Goal: Information Seeking & Learning: Find specific fact

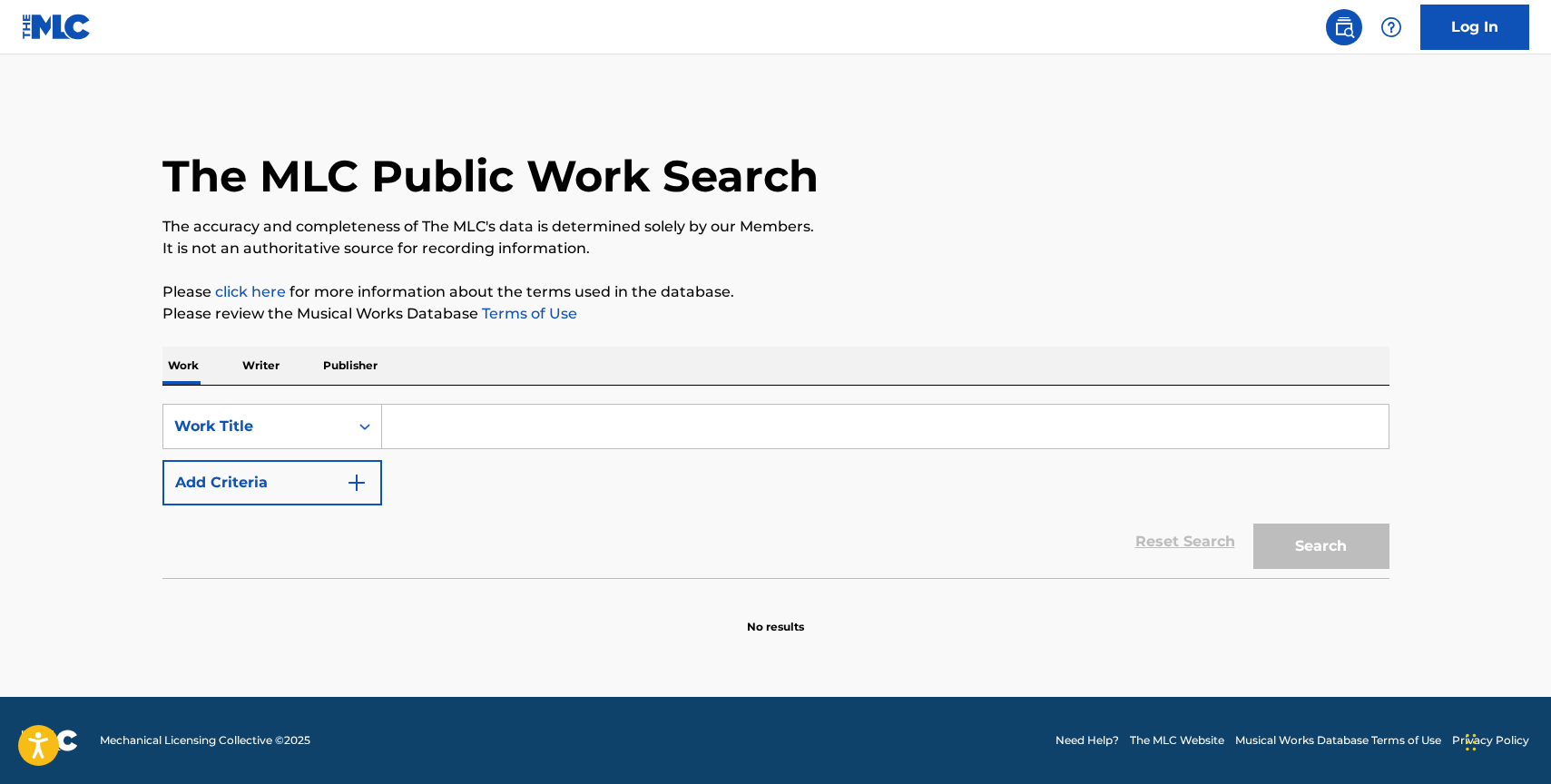
click at [296, 487] on button "Add Criteria" at bounding box center [272, 482] width 219 height 45
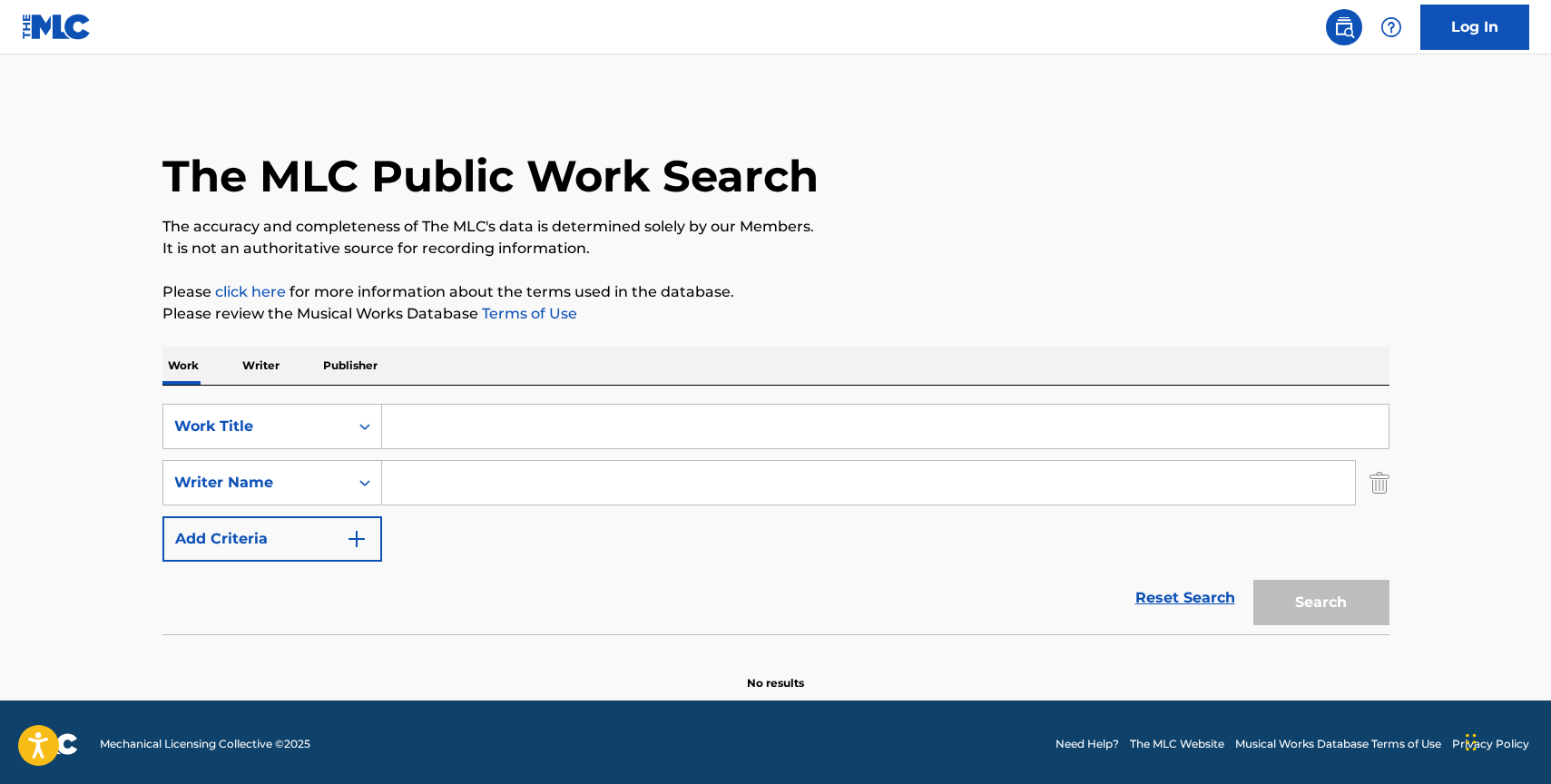
click at [431, 487] on input "Search Form" at bounding box center [869, 482] width 973 height 43
paste input "Ingrosso"
type input "Ingrosso"
click at [432, 427] on input "Search Form" at bounding box center [885, 426] width 1006 height 43
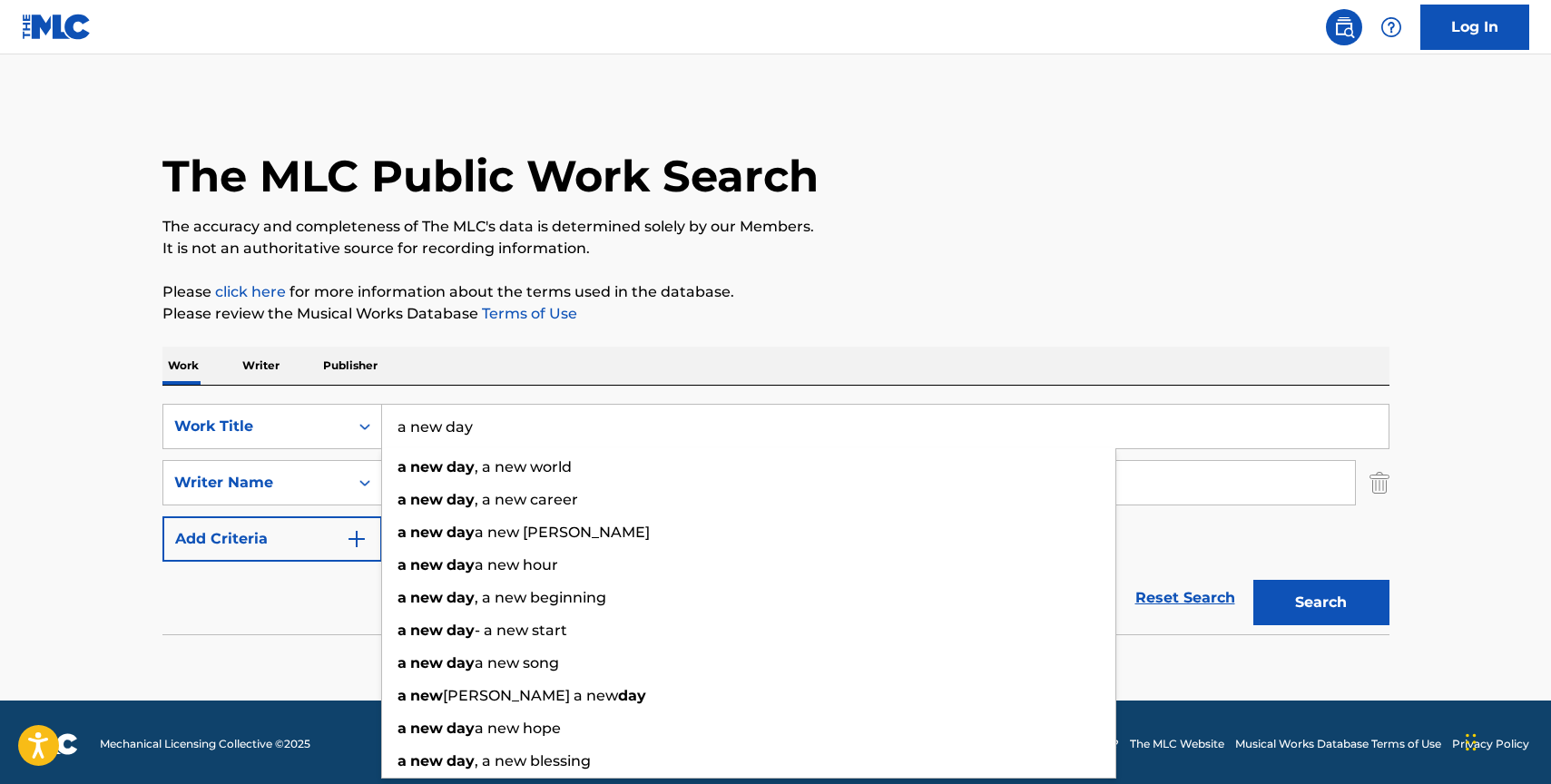
click at [1253, 580] on button "Search" at bounding box center [1321, 602] width 136 height 45
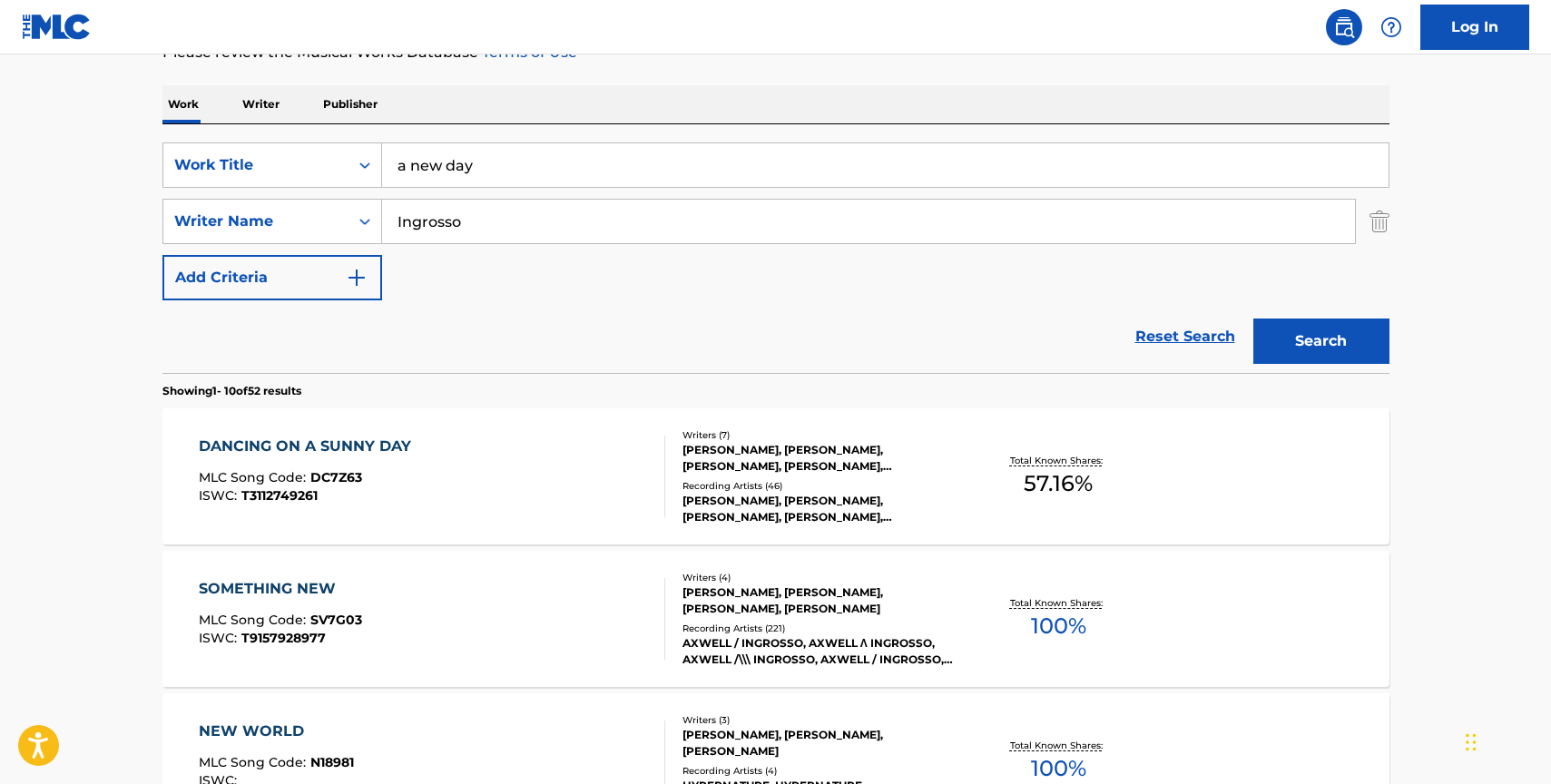
scroll to position [263, 0]
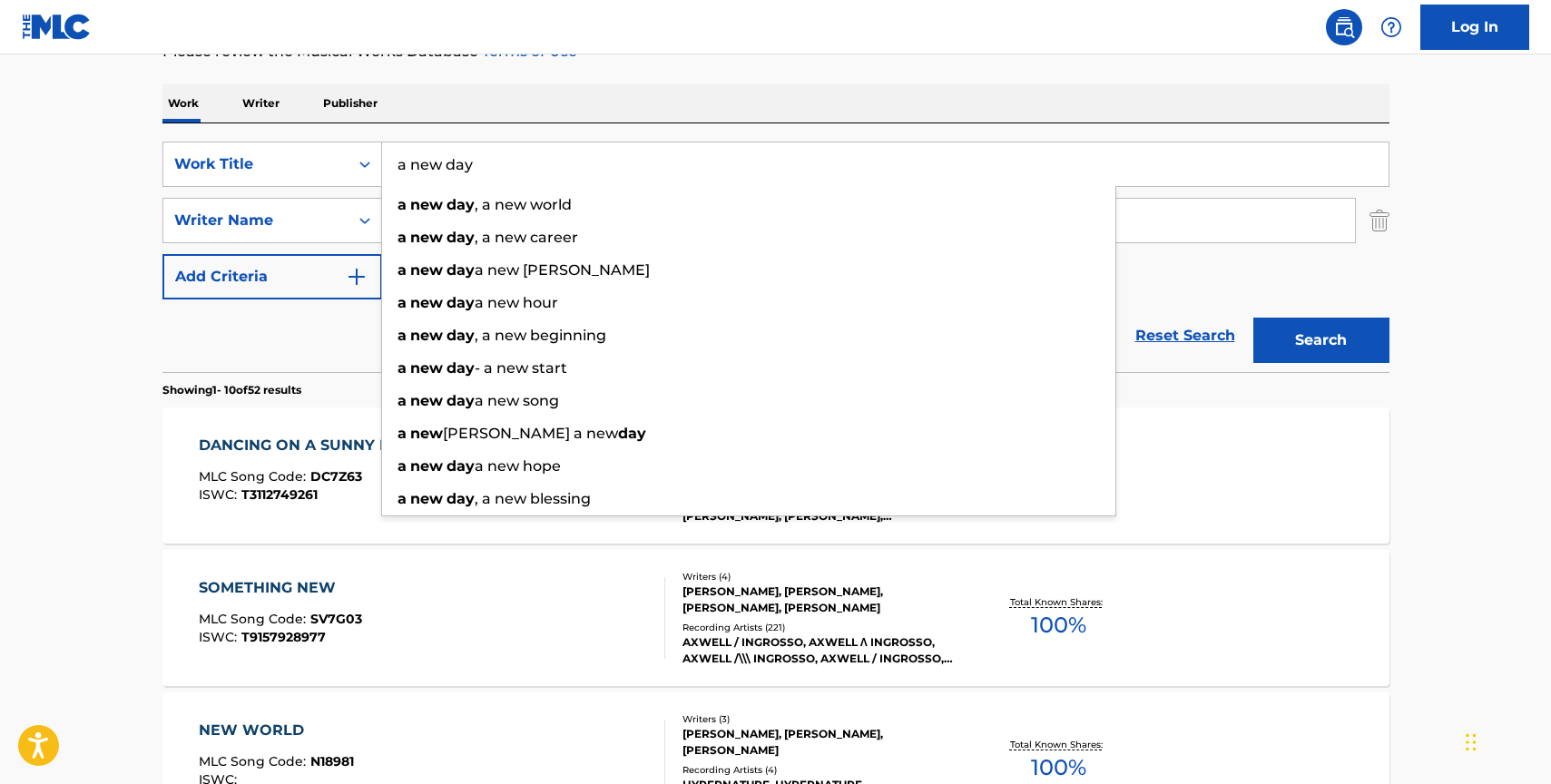
click at [519, 163] on input "a new day" at bounding box center [885, 163] width 1006 height 43
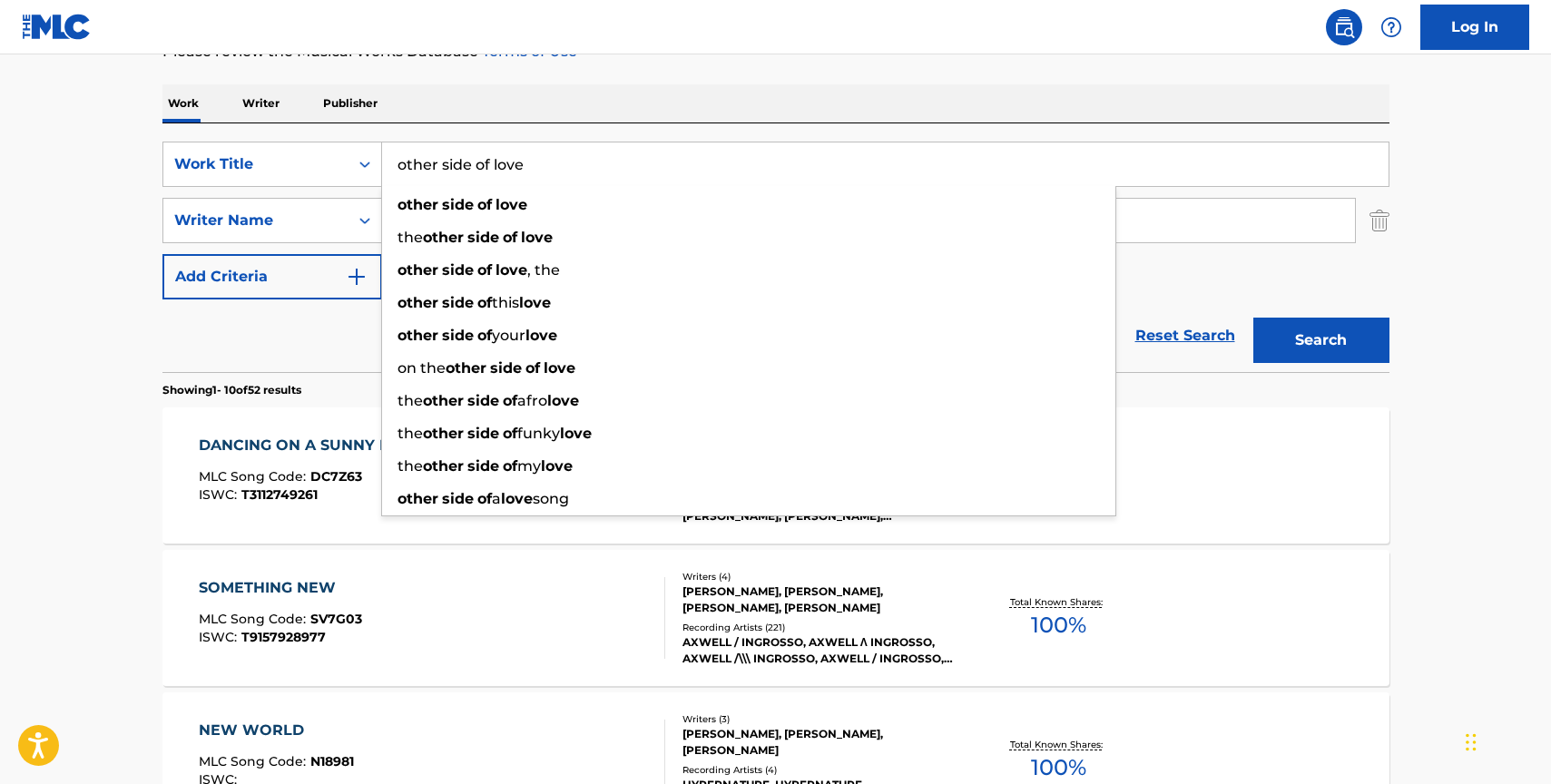
type input "other side of love"
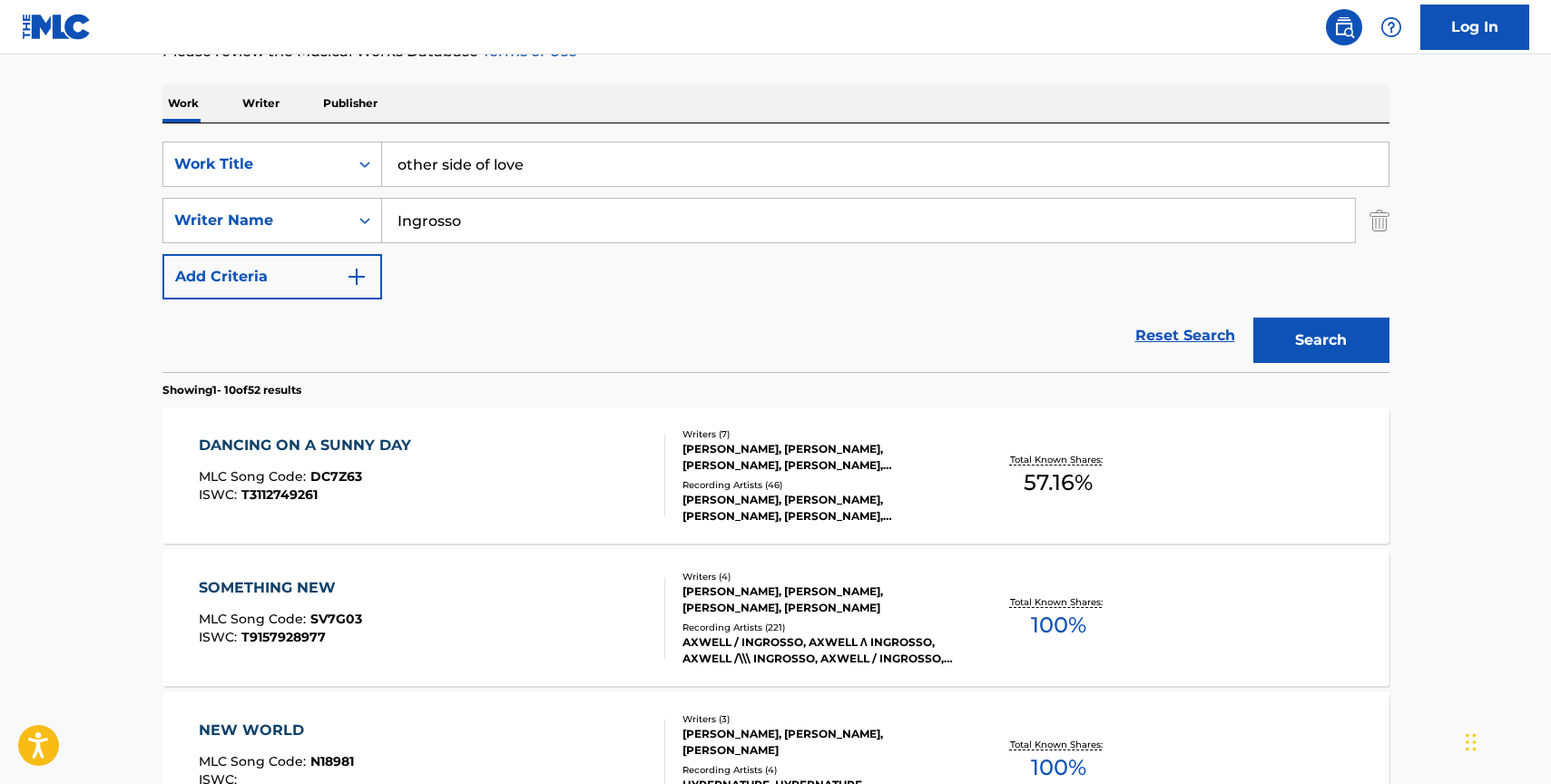
click at [541, 136] on div "SearchWithCriteriae9654dee-88f5-4725-ae1e-6acd98075050 Work Title other side of…" at bounding box center [776, 247] width 1227 height 249
click at [492, 218] on input "Ingrosso" at bounding box center [869, 219] width 973 height 43
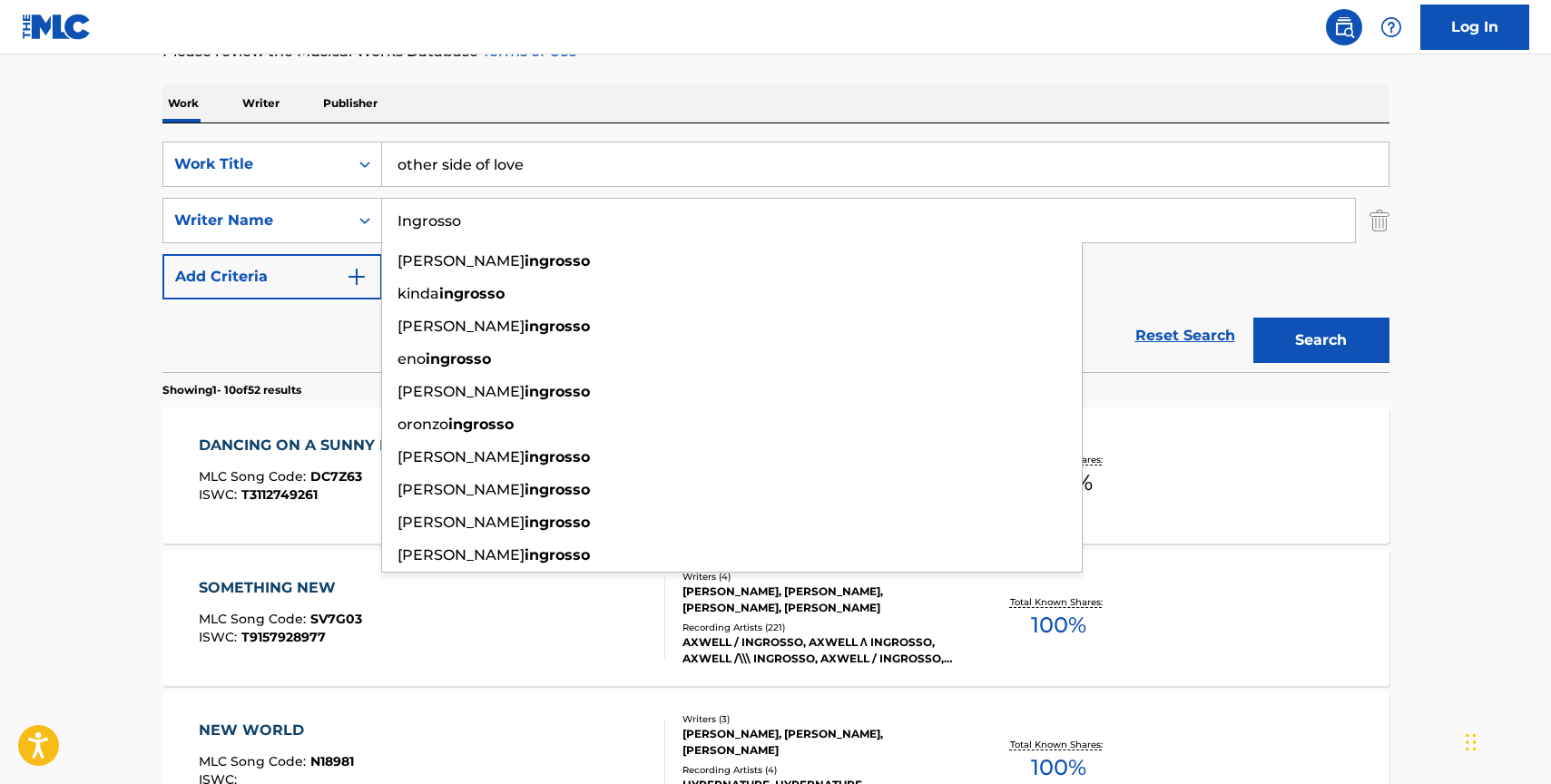
click at [492, 218] on input "Ingrosso" at bounding box center [869, 219] width 973 height 43
paste input "[PERSON_NAME]"
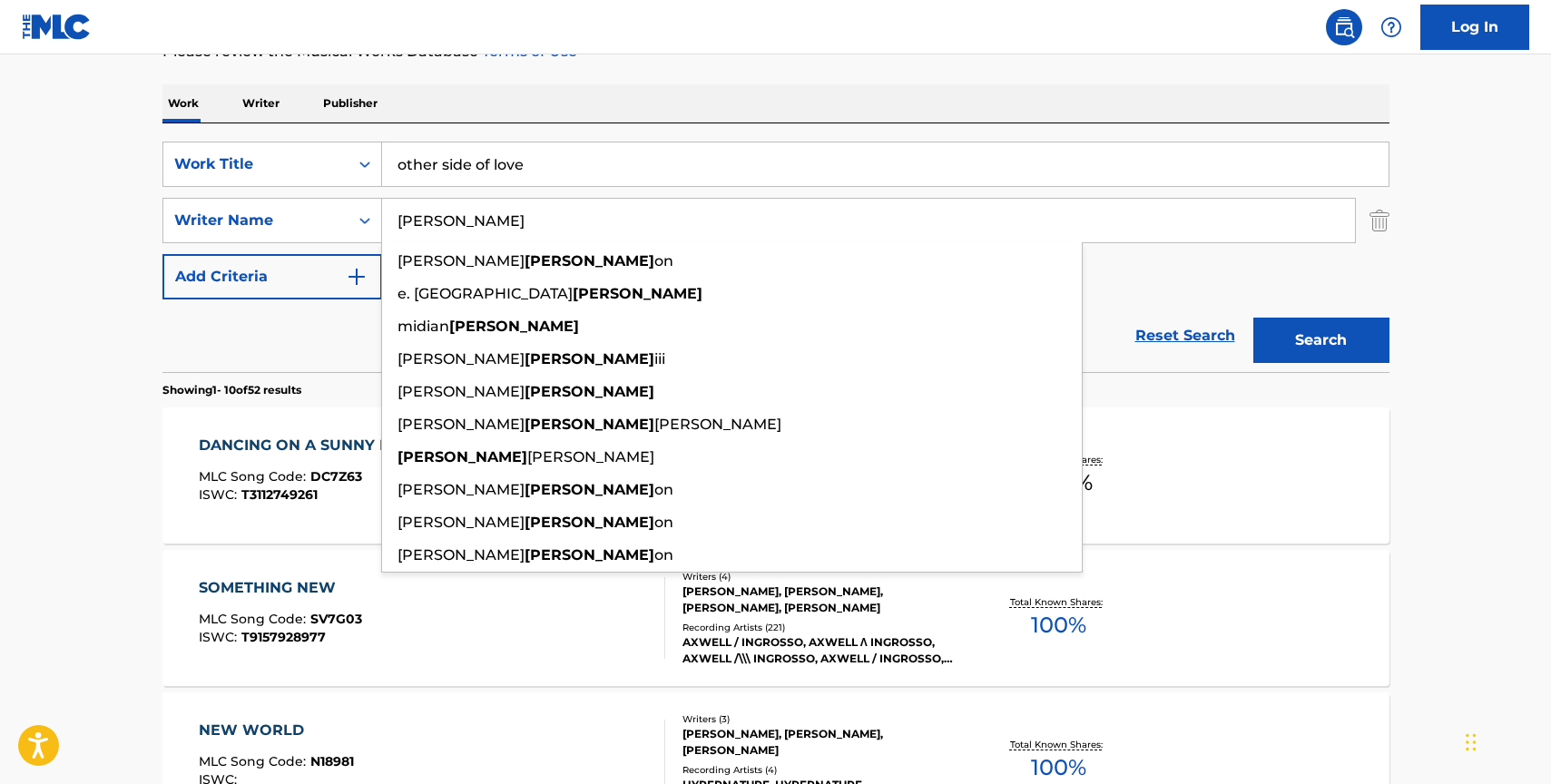
type input "[PERSON_NAME]"
click at [1150, 315] on div "Reset Search Search" at bounding box center [776, 335] width 1227 height 73
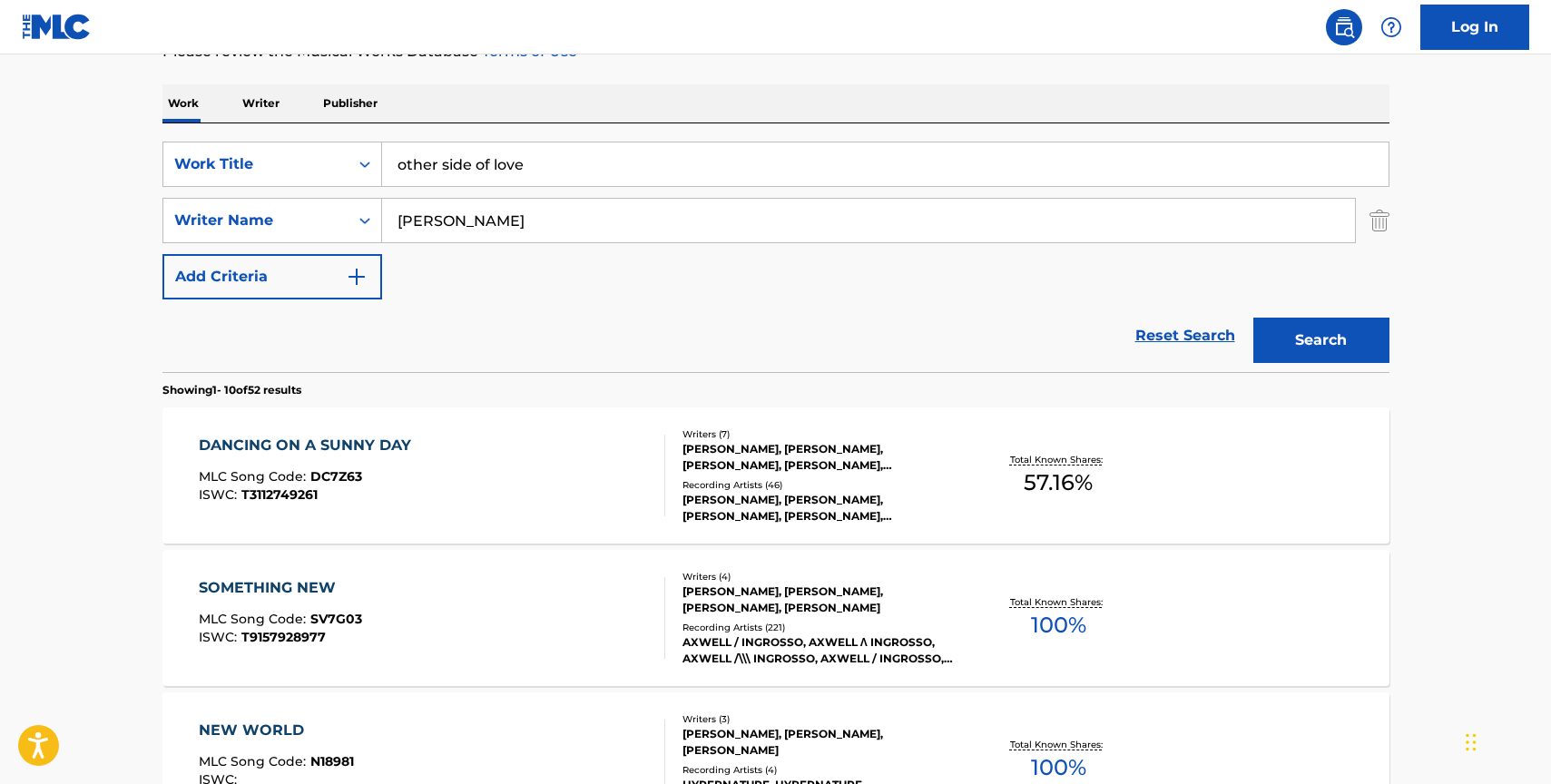
click at [1342, 347] on button "Search" at bounding box center [1321, 340] width 136 height 45
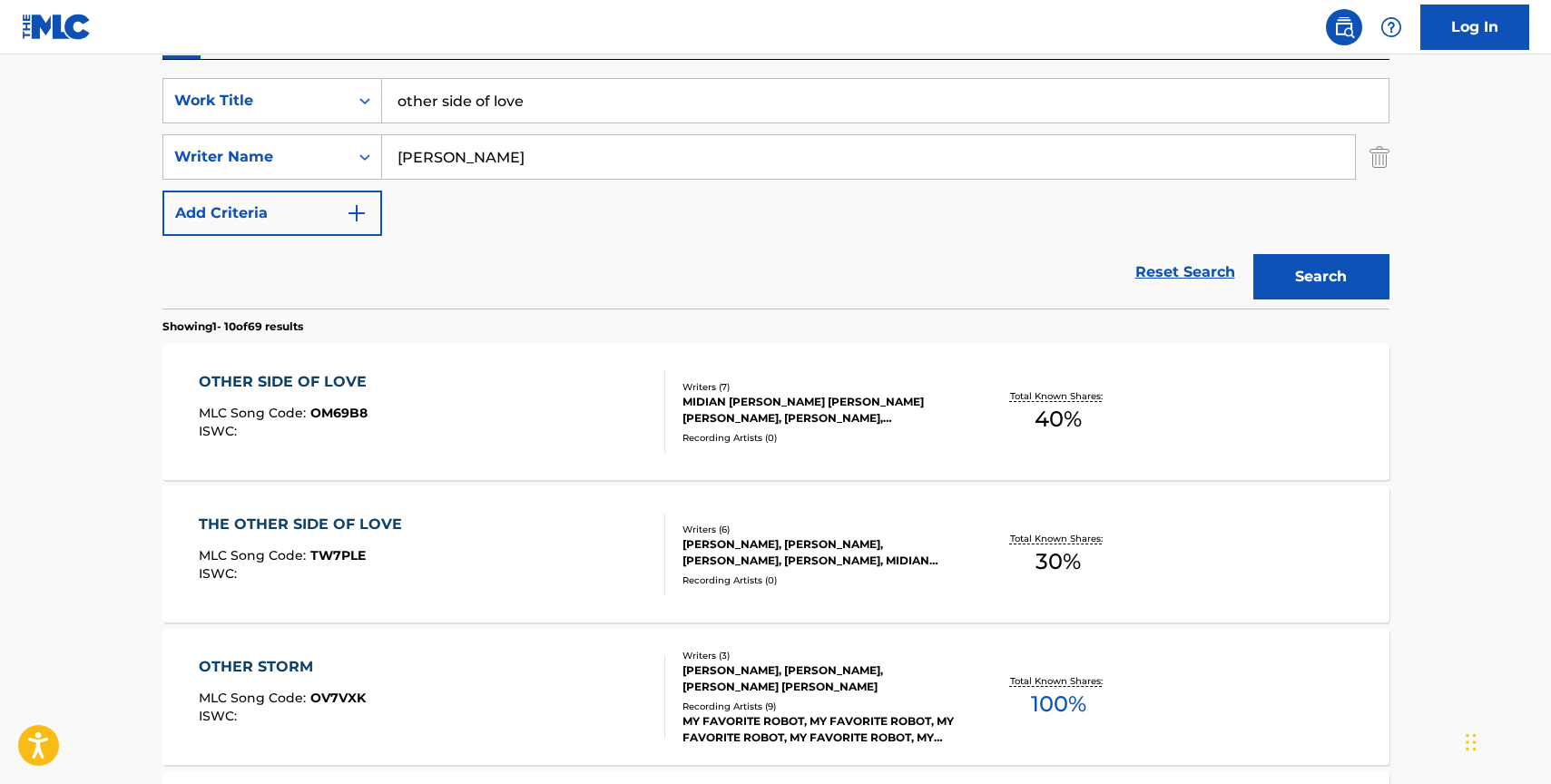
scroll to position [375, 0]
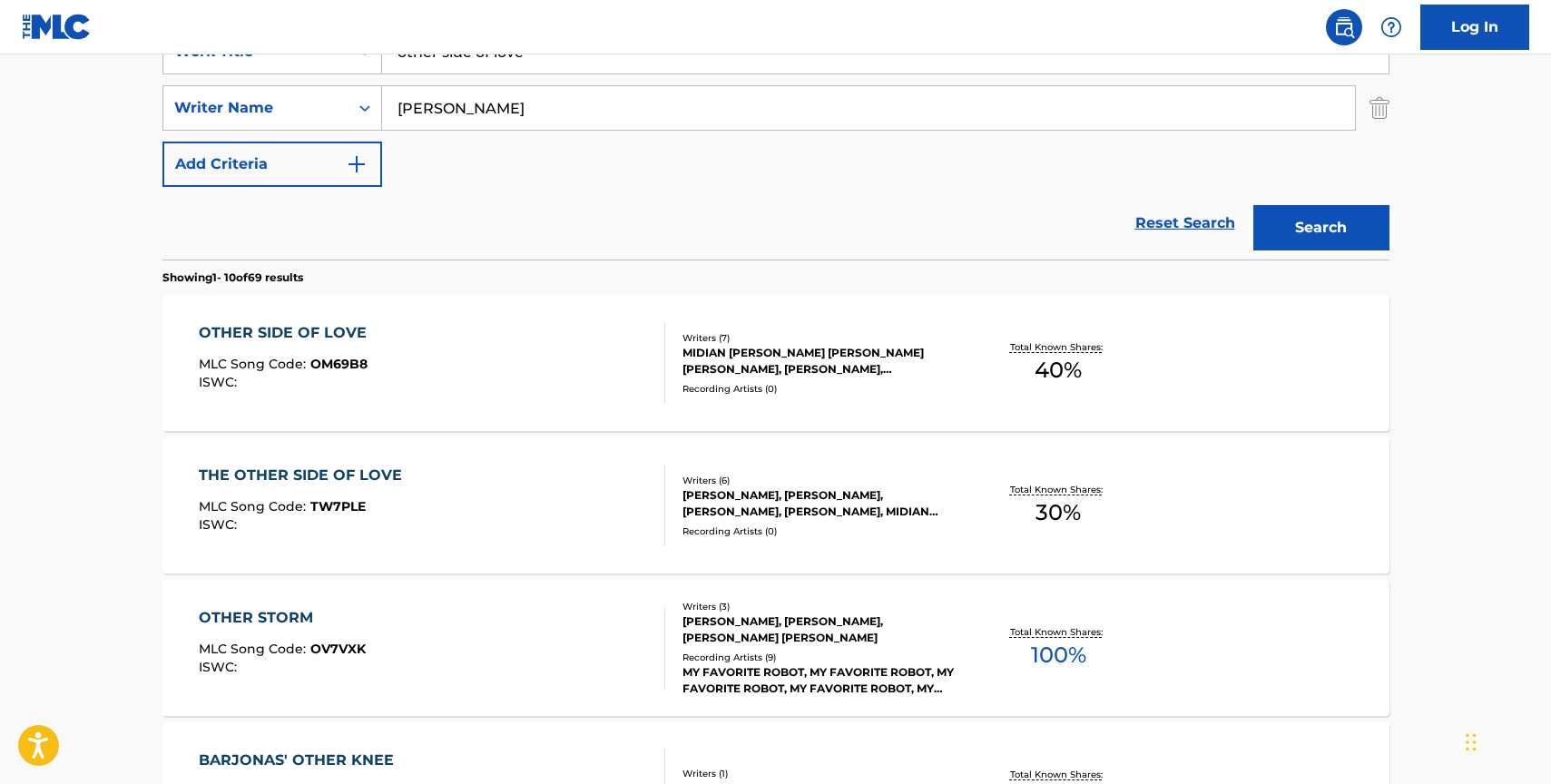
click at [833, 554] on div "THE OTHER SIDE OF LOVE MLC Song Code : TW7PLE ISWC : Writers ( 6 ) [PERSON_NAME…" at bounding box center [776, 505] width 1227 height 136
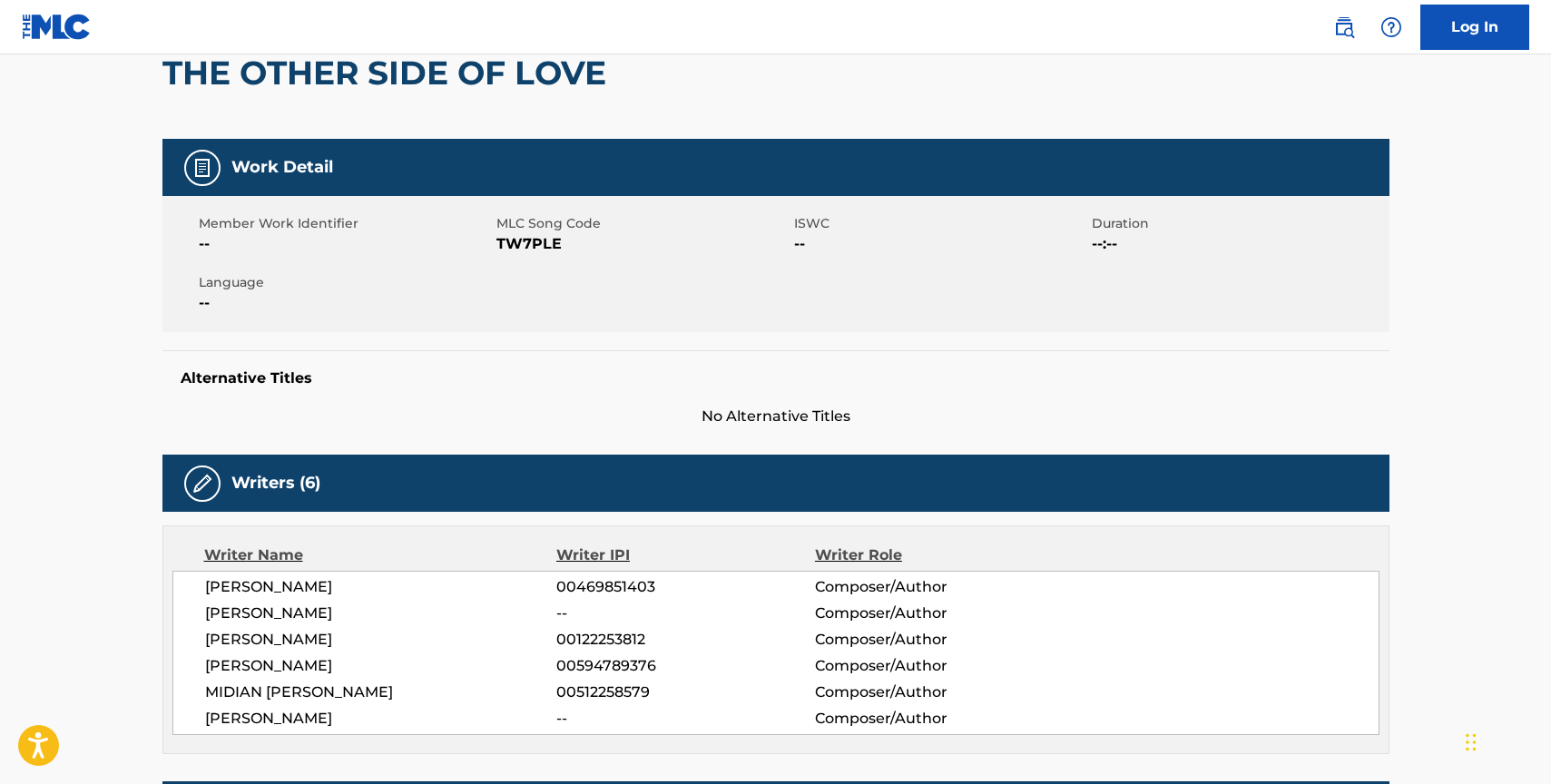
scroll to position [59, 0]
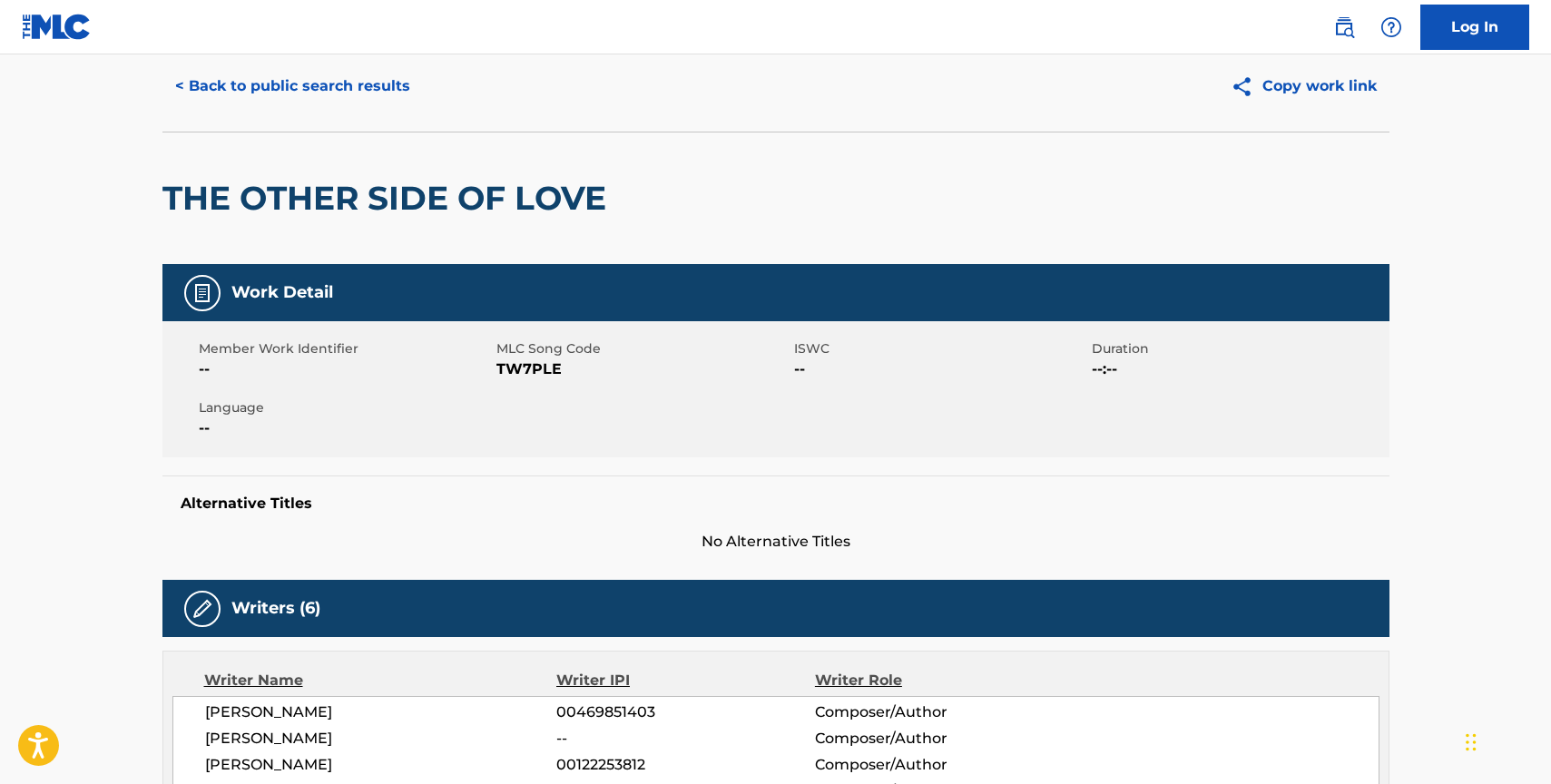
click at [330, 85] on button "< Back to public search results" at bounding box center [293, 85] width 261 height 45
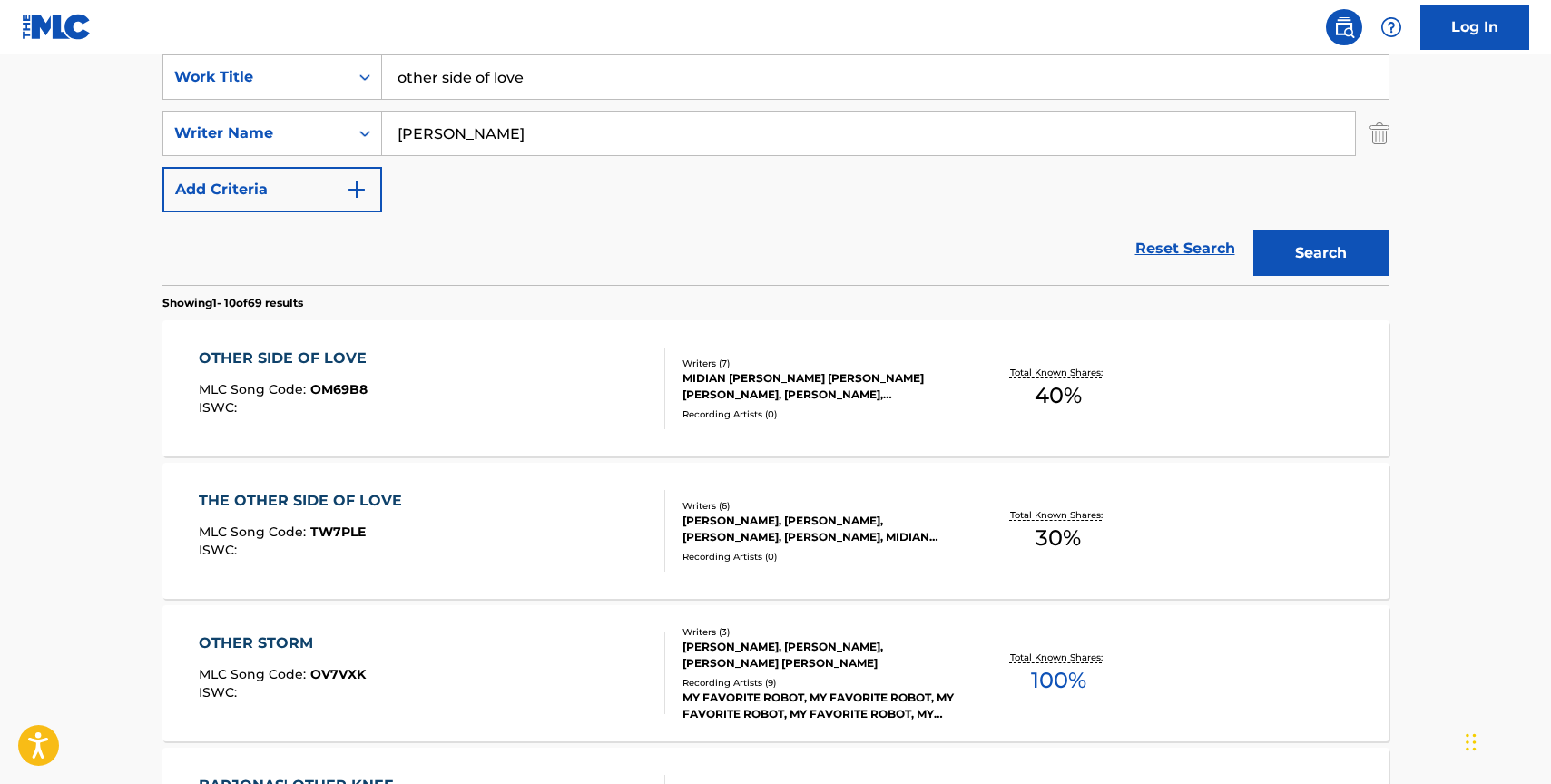
scroll to position [188, 0]
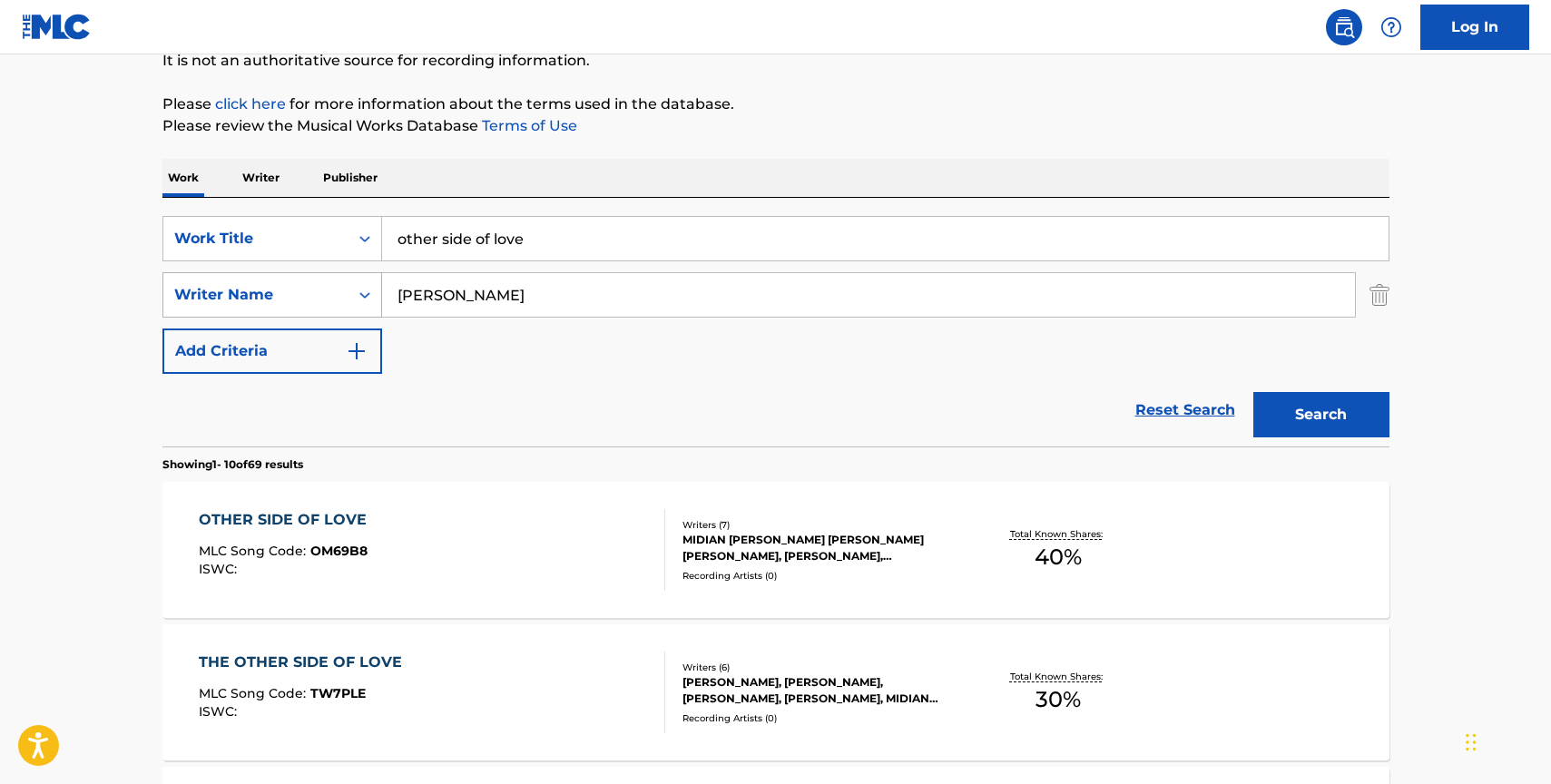
drag, startPoint x: 470, startPoint y: 296, endPoint x: 374, endPoint y: 295, distance: 96.0
click at [374, 295] on div "SearchWithCriteria50e9a228-d19e-4dd9-aae5-69ec47610727 Writer Name [PERSON_NAME]" at bounding box center [776, 295] width 1227 height 45
click at [568, 250] on input "other side of love" at bounding box center [885, 238] width 1006 height 43
click at [1253, 392] on button "Search" at bounding box center [1321, 414] width 136 height 45
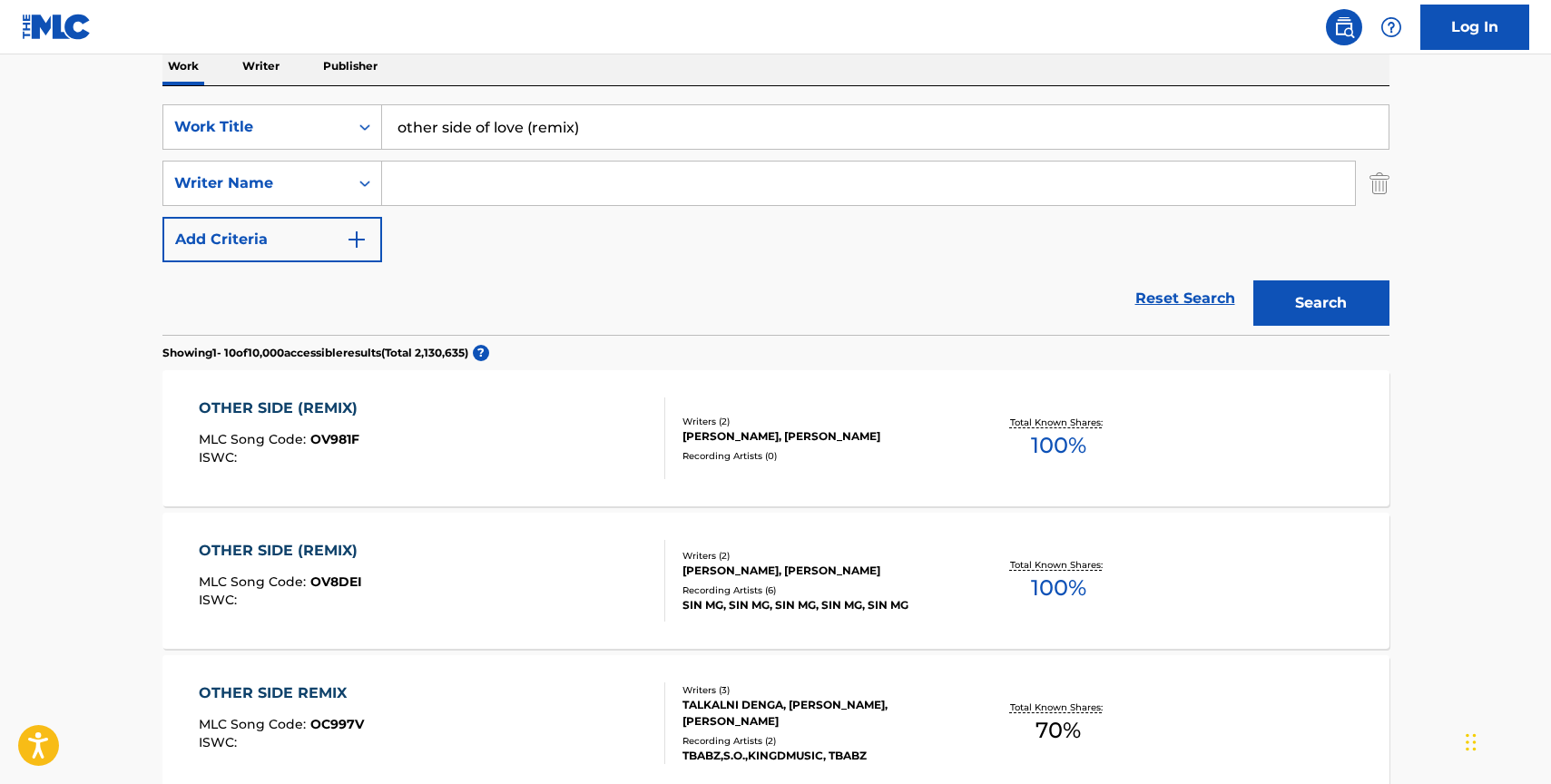
scroll to position [307, 0]
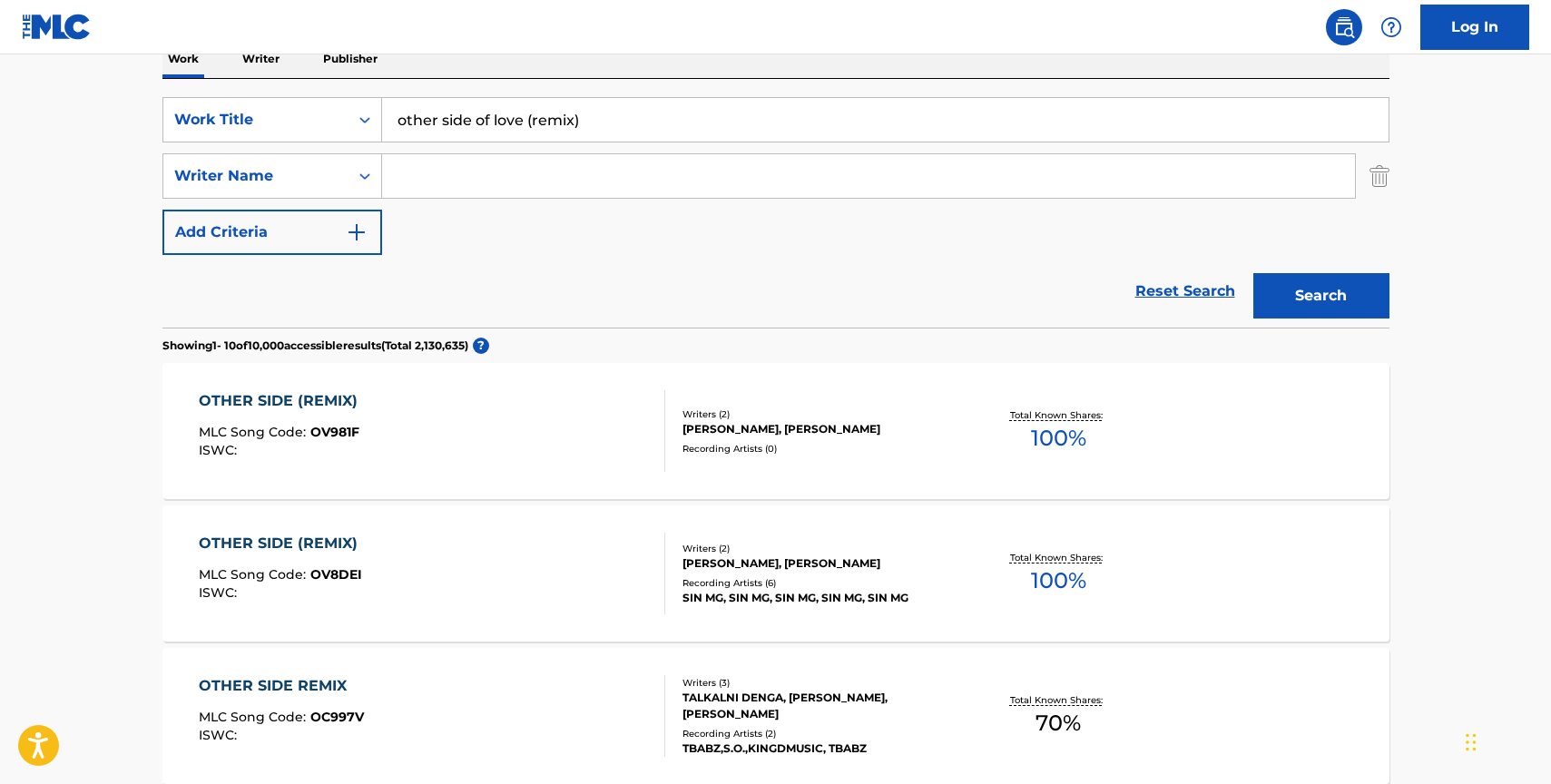
drag, startPoint x: 526, startPoint y: 116, endPoint x: 613, endPoint y: 116, distance: 87.0
click at [613, 116] on input "other side of love (remix)" at bounding box center [885, 119] width 1006 height 43
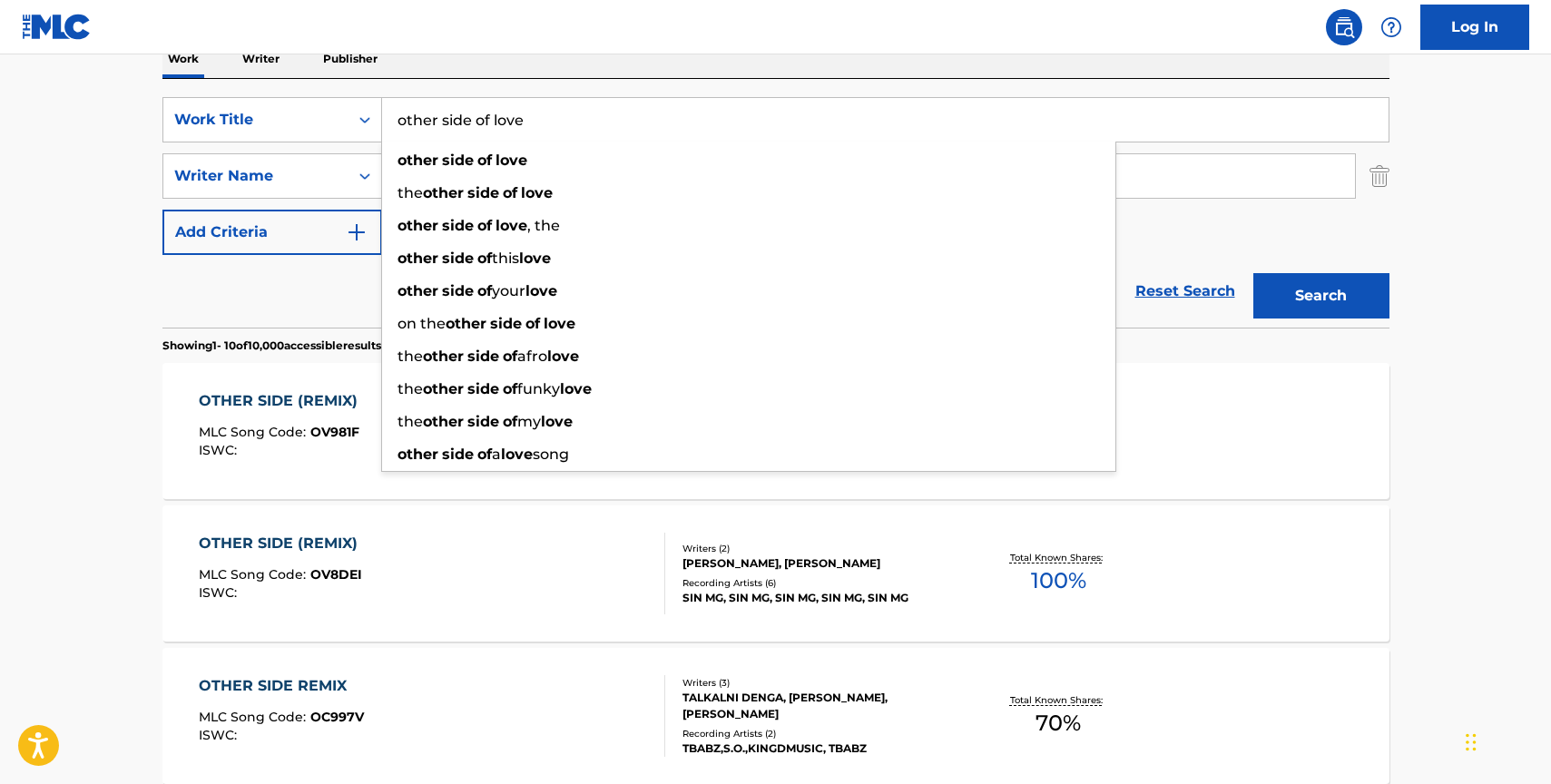
type input "other side of love"
click at [733, 84] on div "SearchWithCriteriae9654dee-88f5-4725-ae1e-6acd98075050 Work Title other side of…" at bounding box center [776, 203] width 1227 height 249
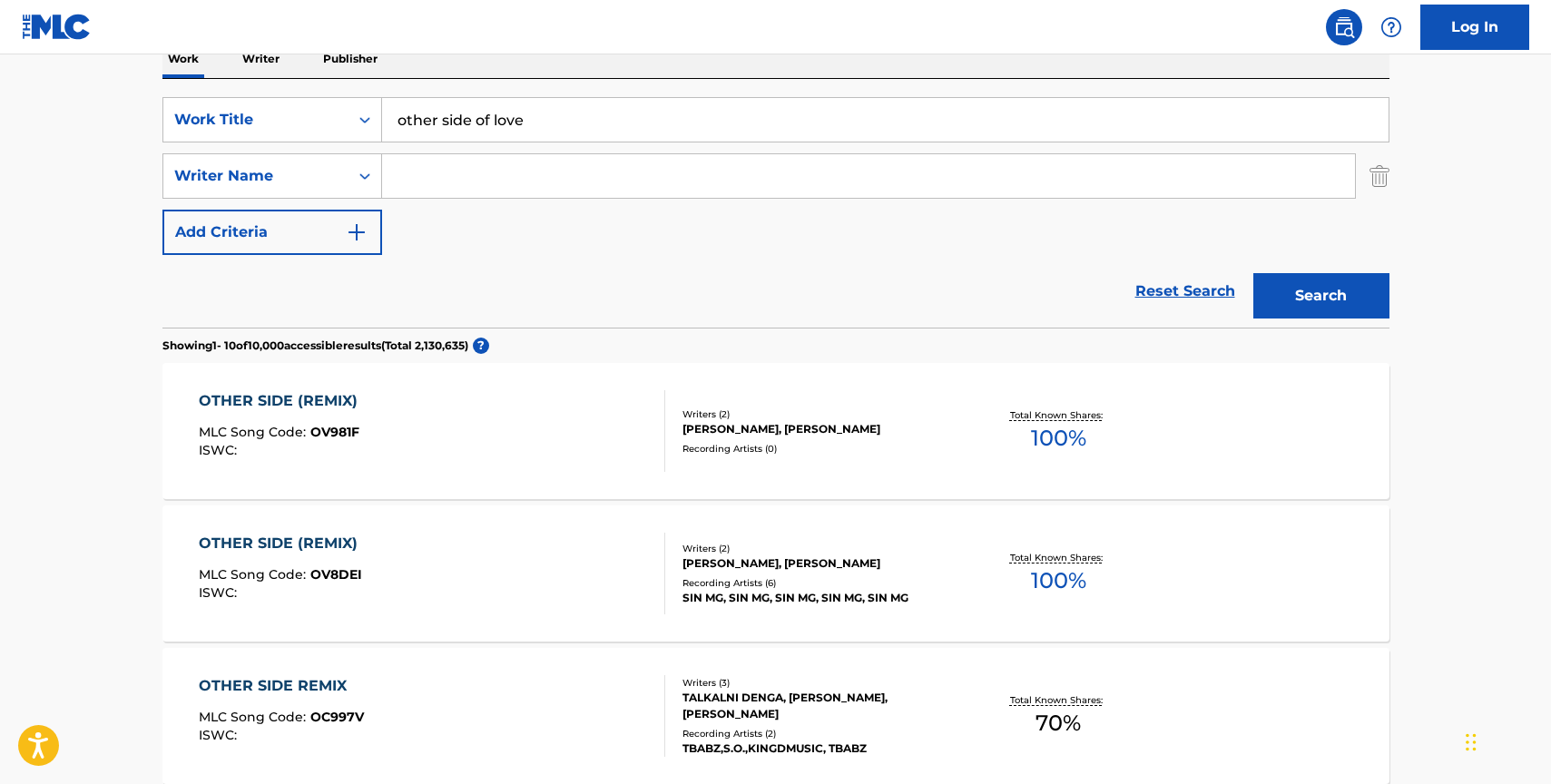
click at [667, 183] on input "Search Form" at bounding box center [869, 175] width 973 height 43
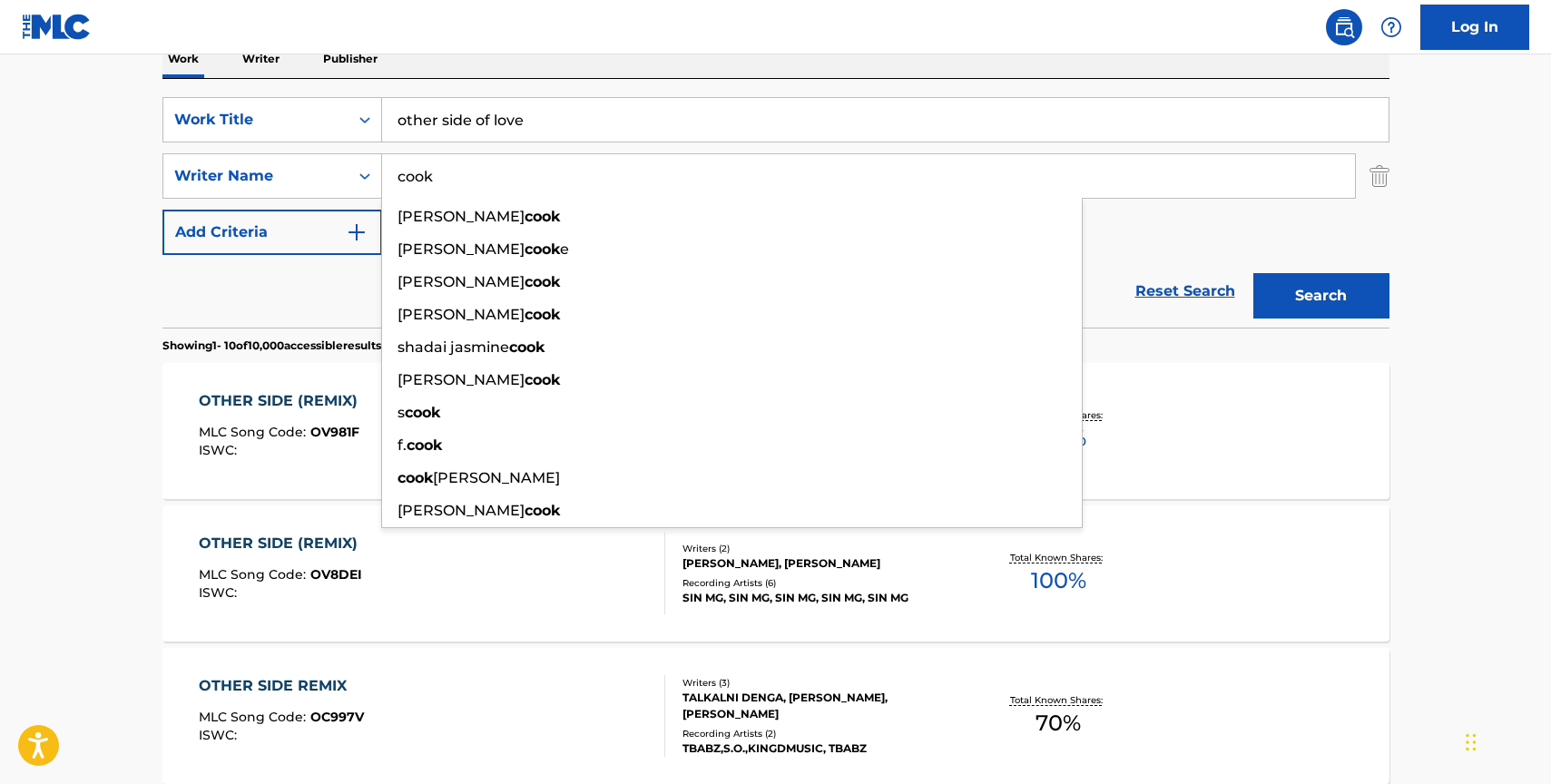
click at [1219, 249] on div "SearchWithCriteriae9654dee-88f5-4725-ae1e-6acd98075050 Work Title other side of…" at bounding box center [776, 176] width 1227 height 158
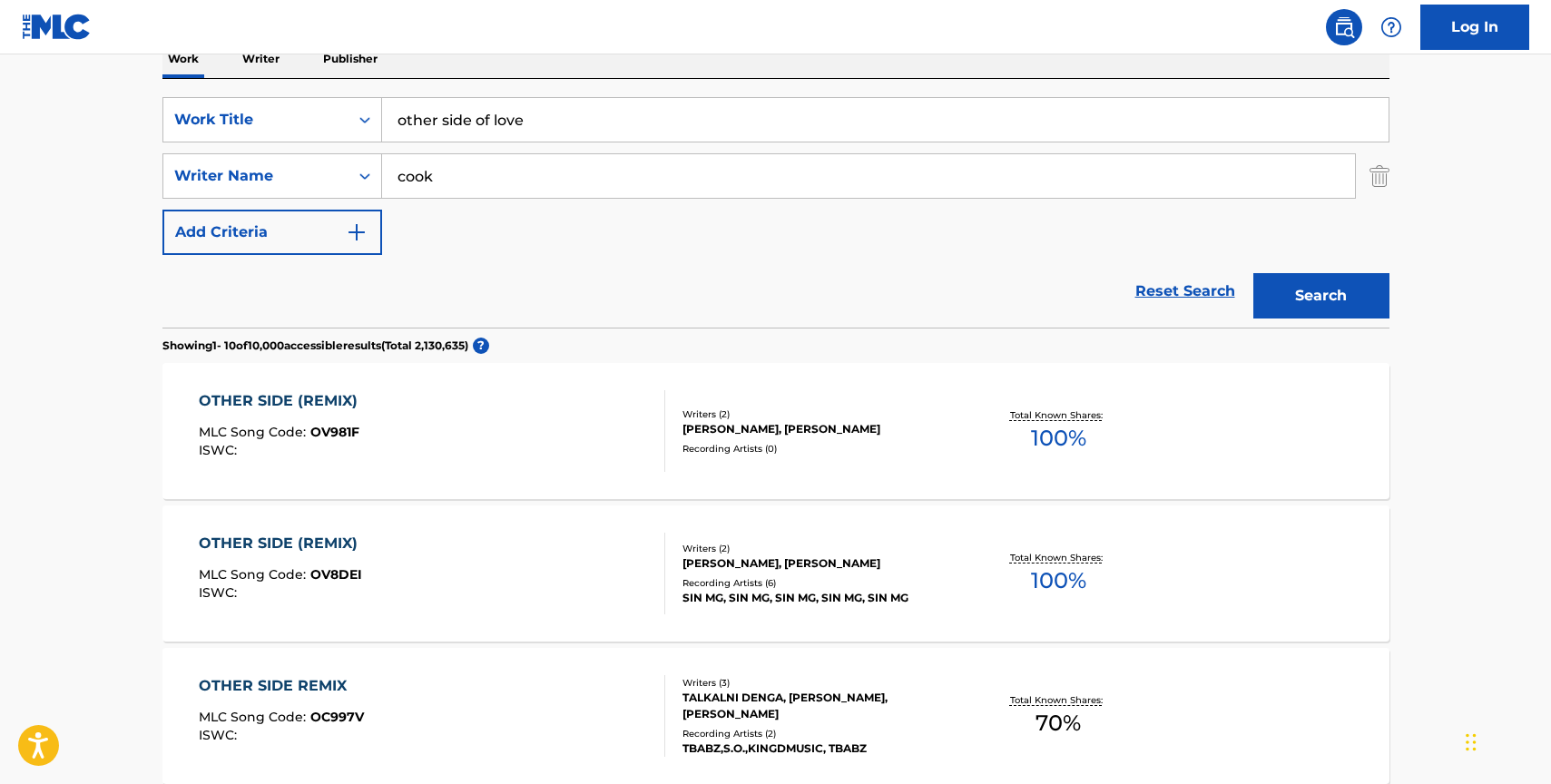
click at [1325, 281] on button "Search" at bounding box center [1321, 295] width 136 height 45
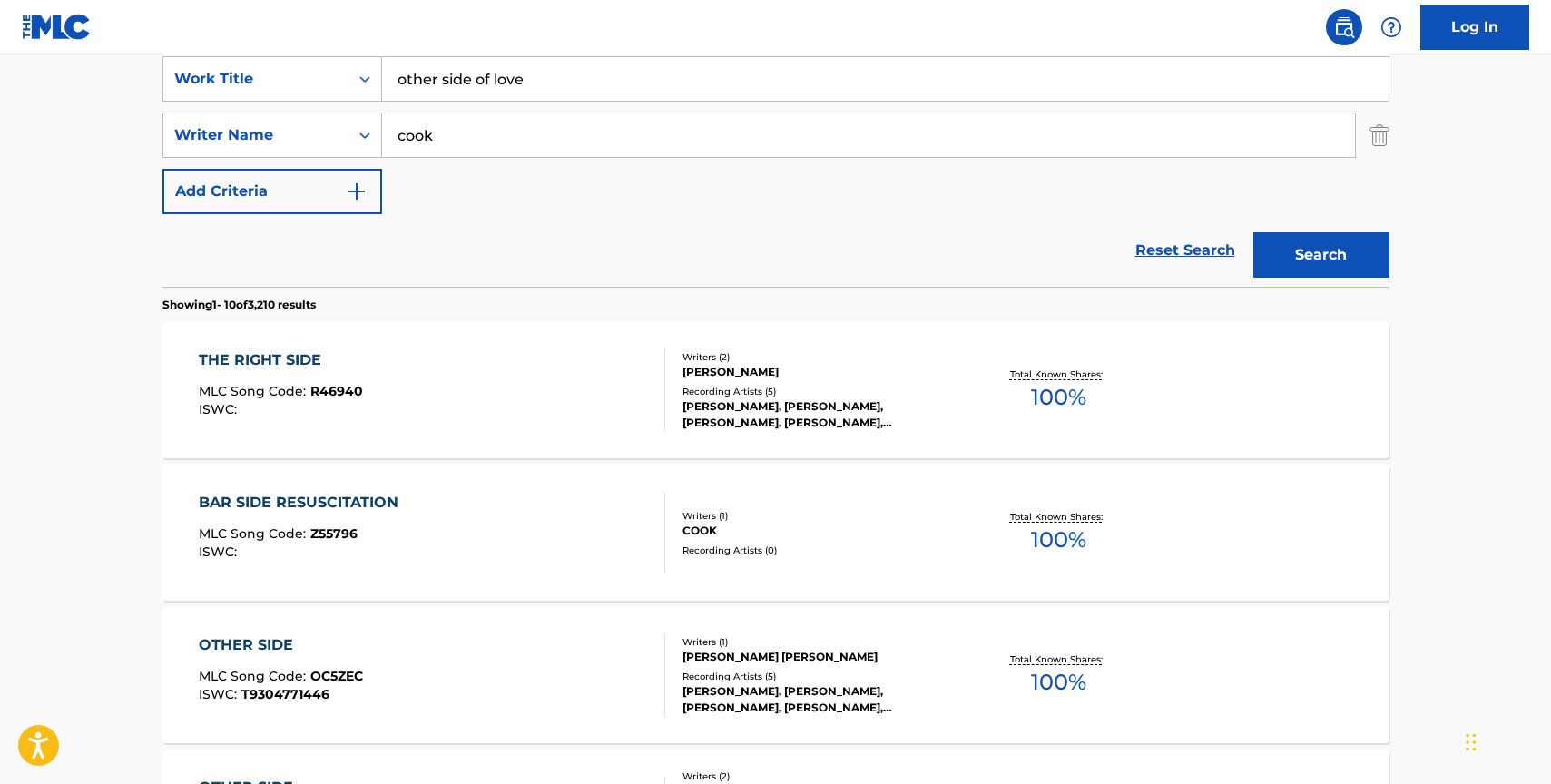
scroll to position [0, 0]
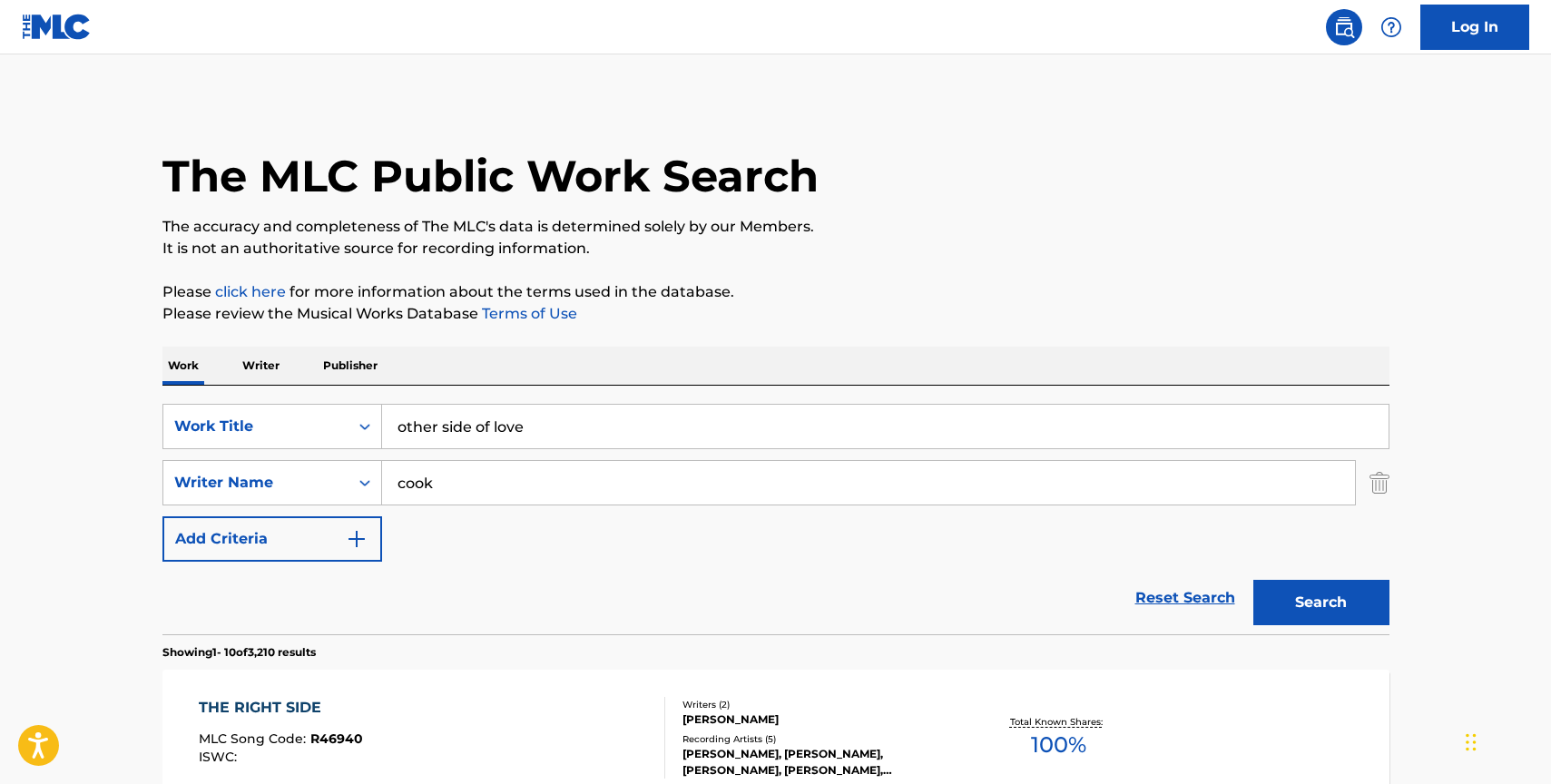
click at [487, 474] on input "cook" at bounding box center [869, 482] width 973 height 43
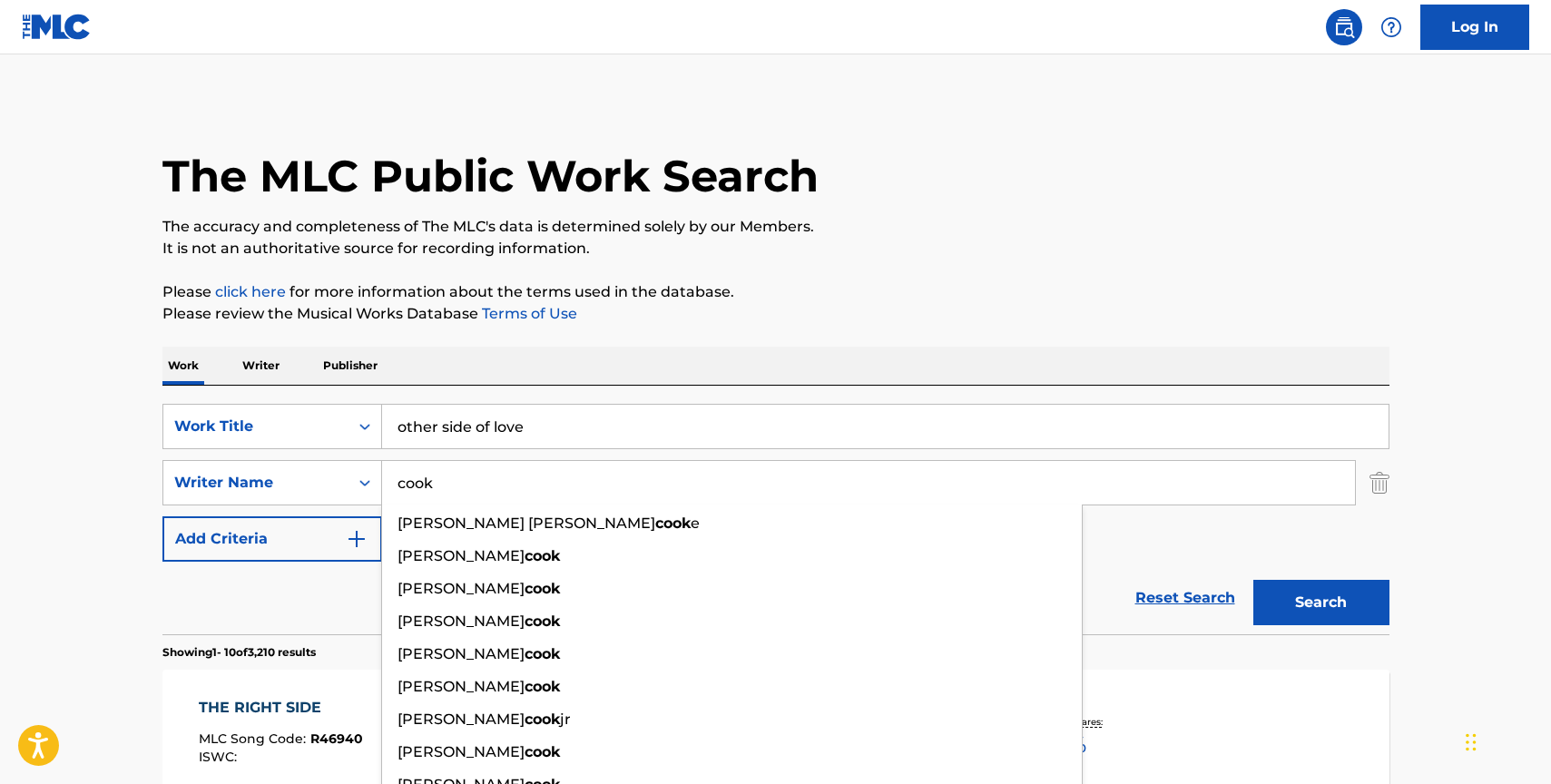
paste input "Neiff"
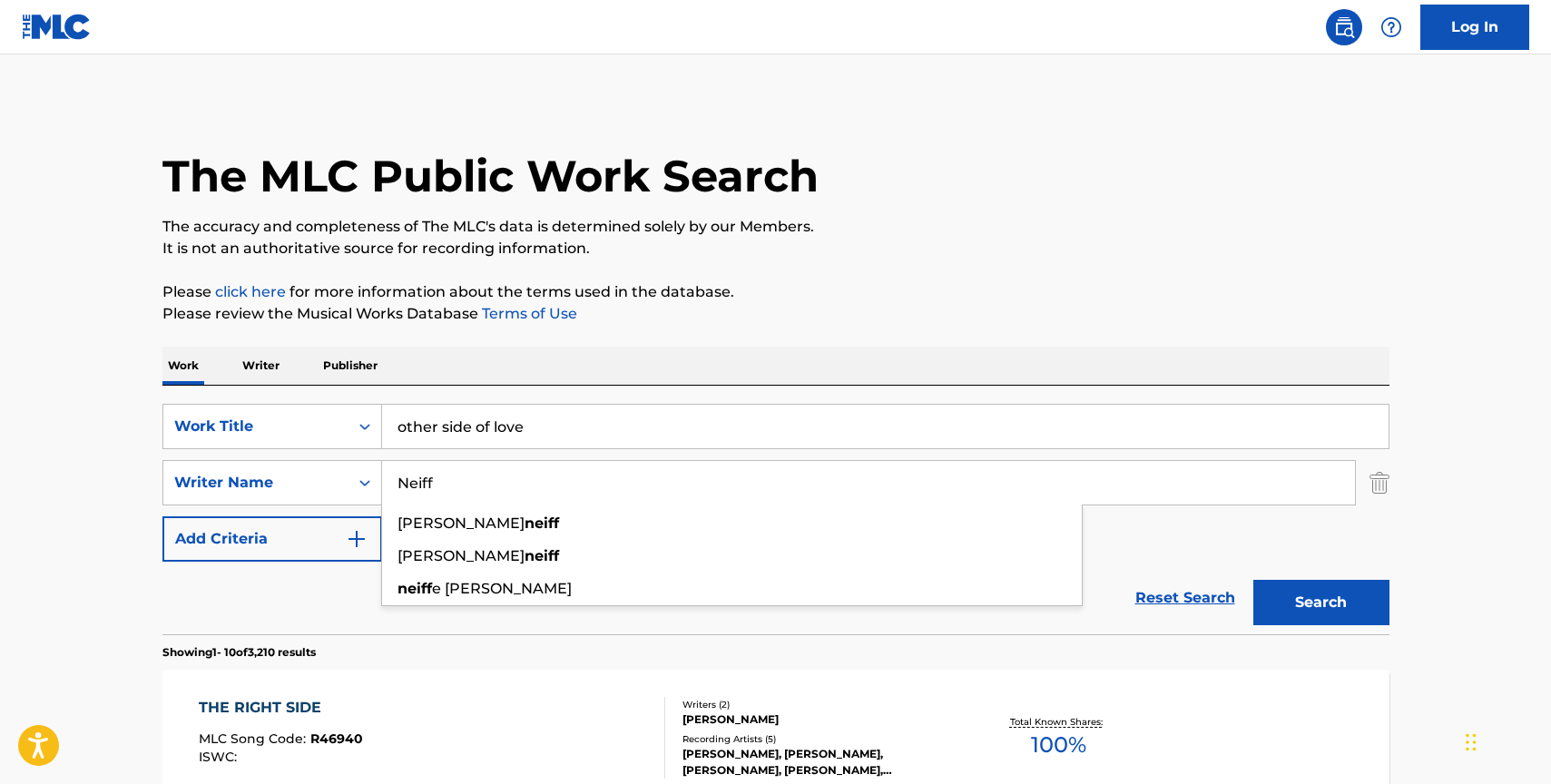
type input "Neiff"
click at [500, 432] on input "other side of love" at bounding box center [885, 426] width 1006 height 43
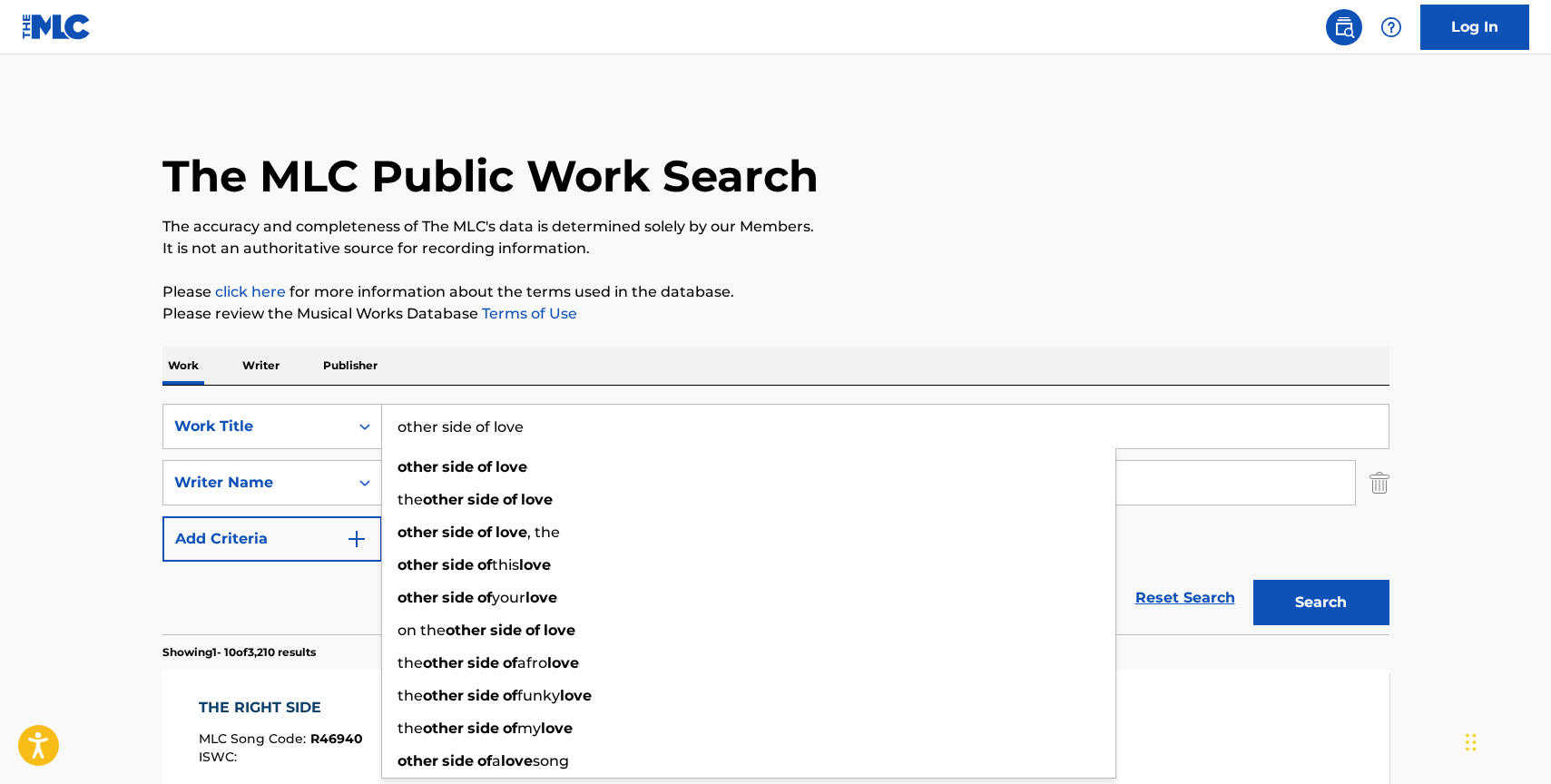
paste input "Prometeu Tudo"
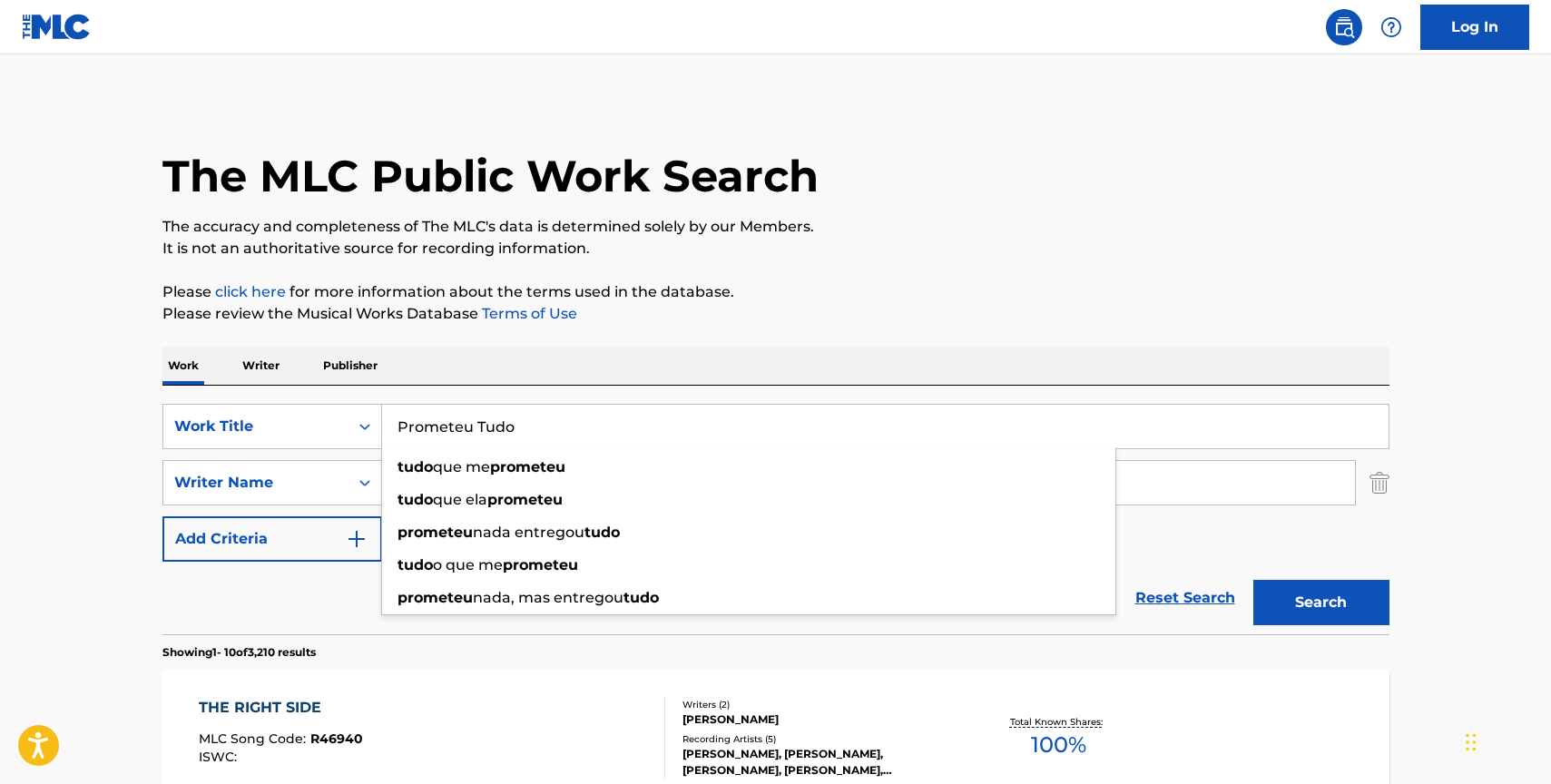
click at [1301, 611] on button "Search" at bounding box center [1321, 602] width 136 height 45
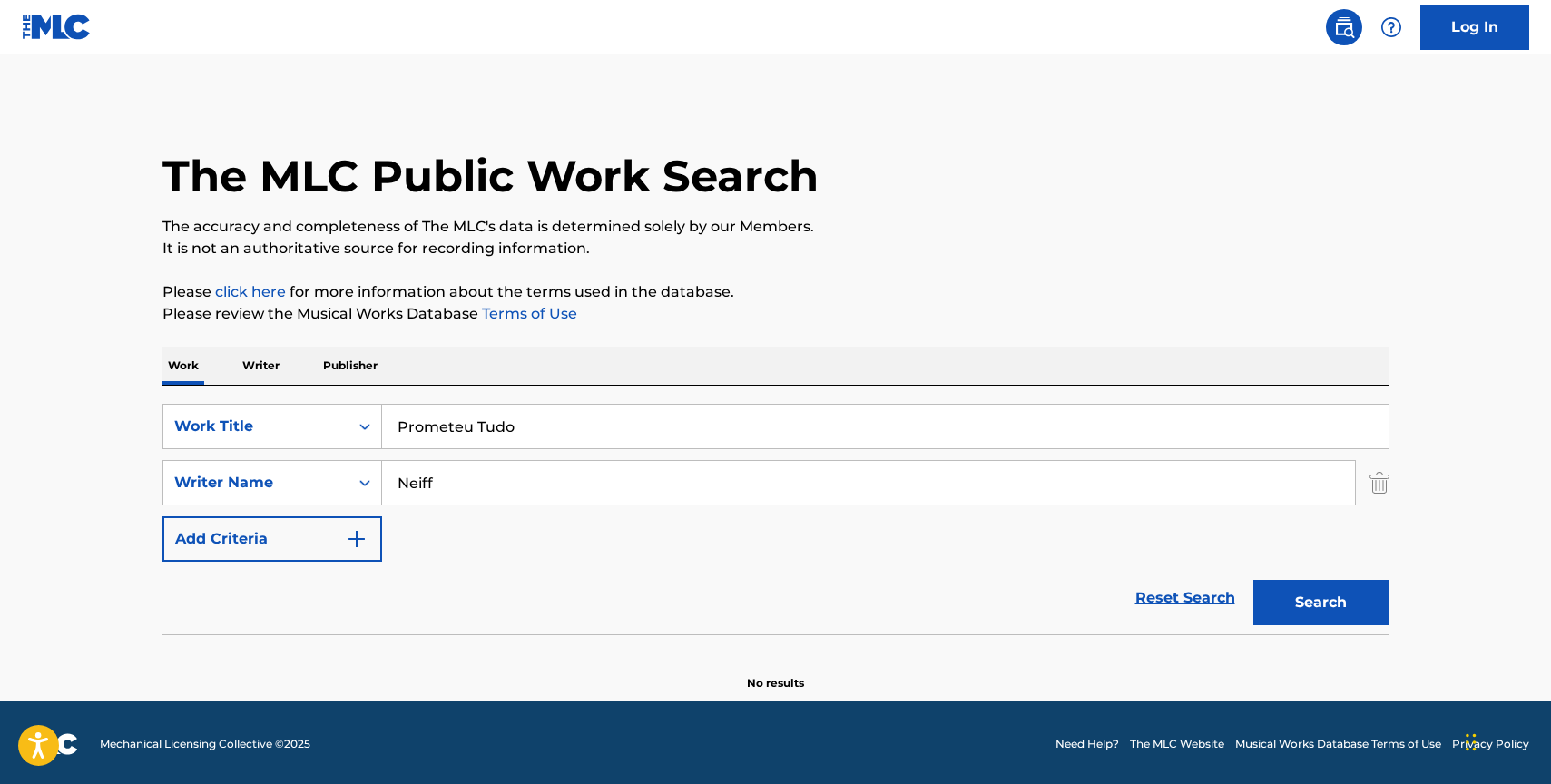
click at [423, 423] on input "Prometeu Tudo" at bounding box center [885, 426] width 1006 height 43
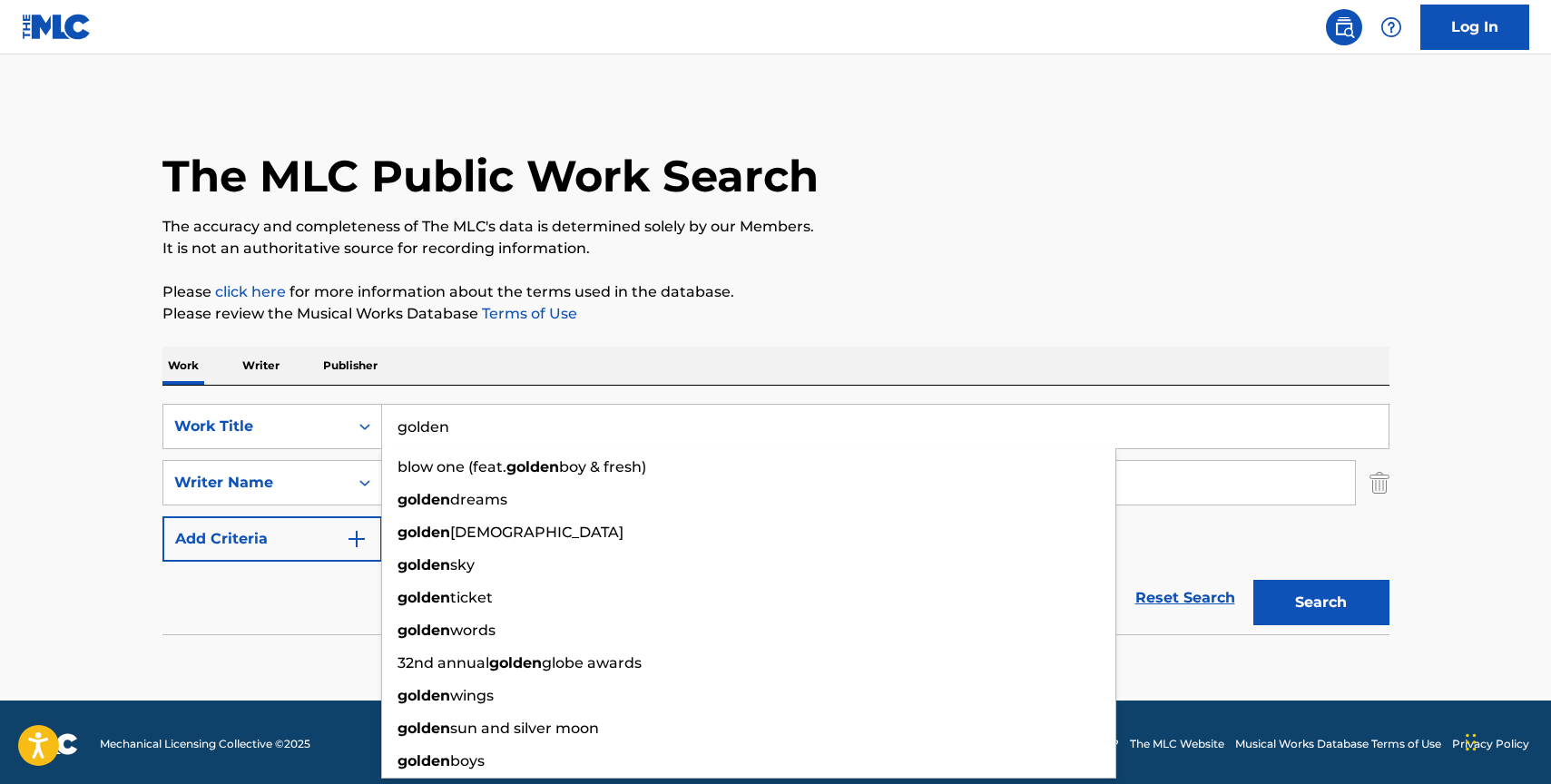
type input "golden"
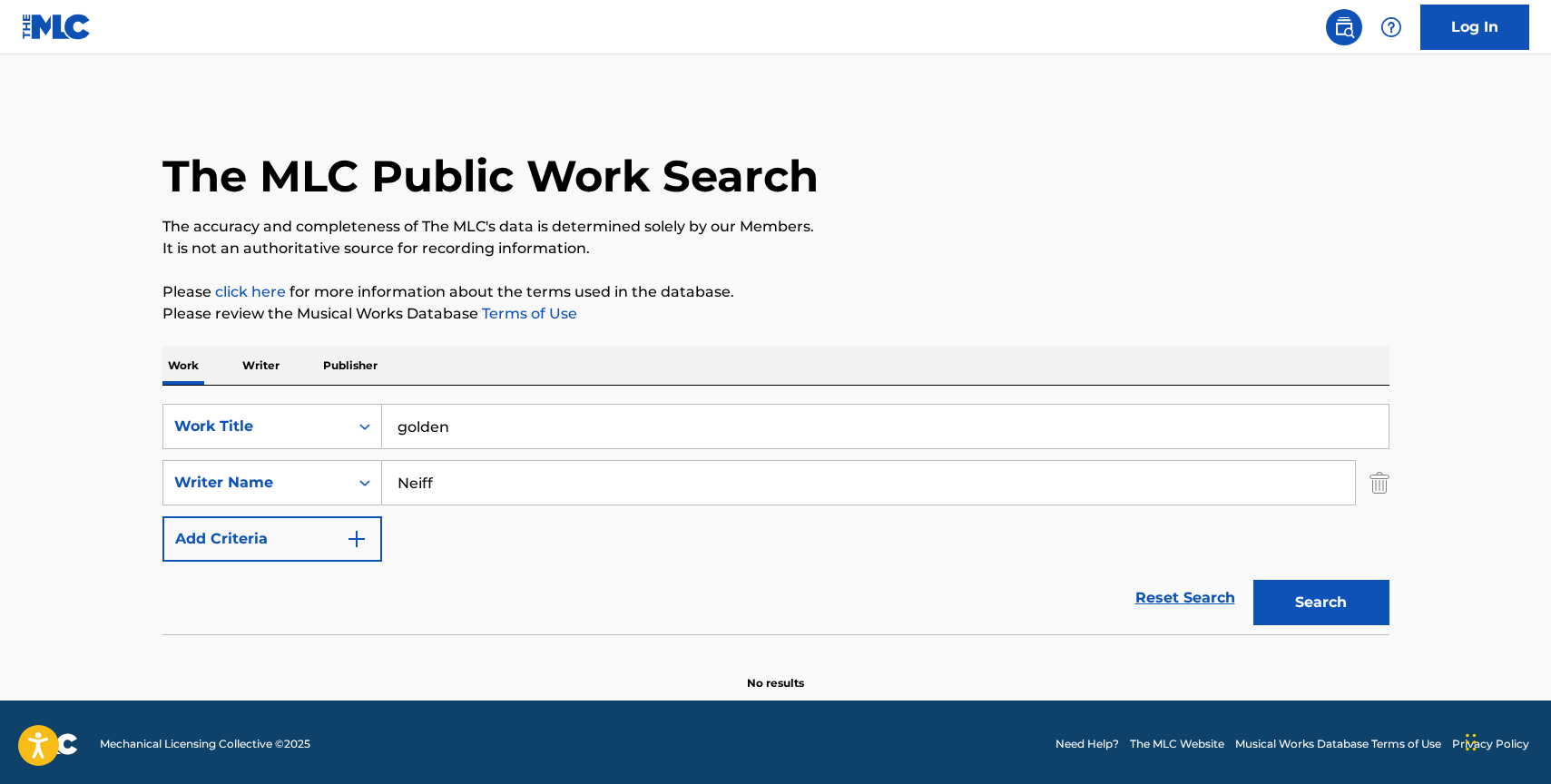
click at [471, 386] on div "SearchWithCriteriae9654dee-88f5-4725-ae1e-6acd98075050 Work Title golden Search…" at bounding box center [776, 510] width 1227 height 249
click at [458, 477] on input "Neiff" at bounding box center [869, 482] width 973 height 43
paste input "Sonnenblick"
type input "Sonnenblick"
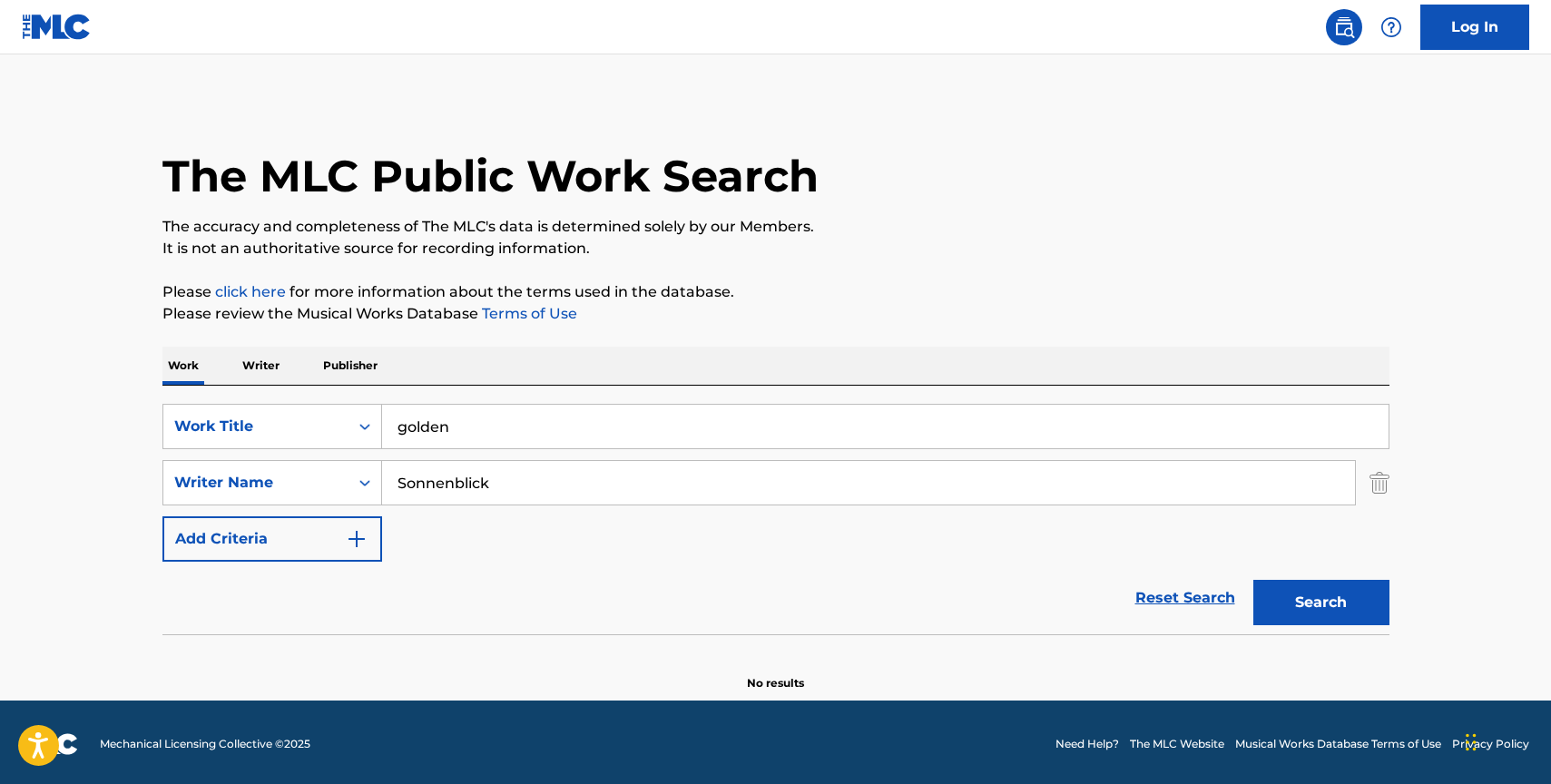
click at [1152, 517] on div "SearchWithCriteriae9654dee-88f5-4725-ae1e-6acd98075050 Work Title golden Search…" at bounding box center [776, 483] width 1227 height 158
click at [1321, 599] on button "Search" at bounding box center [1321, 602] width 136 height 45
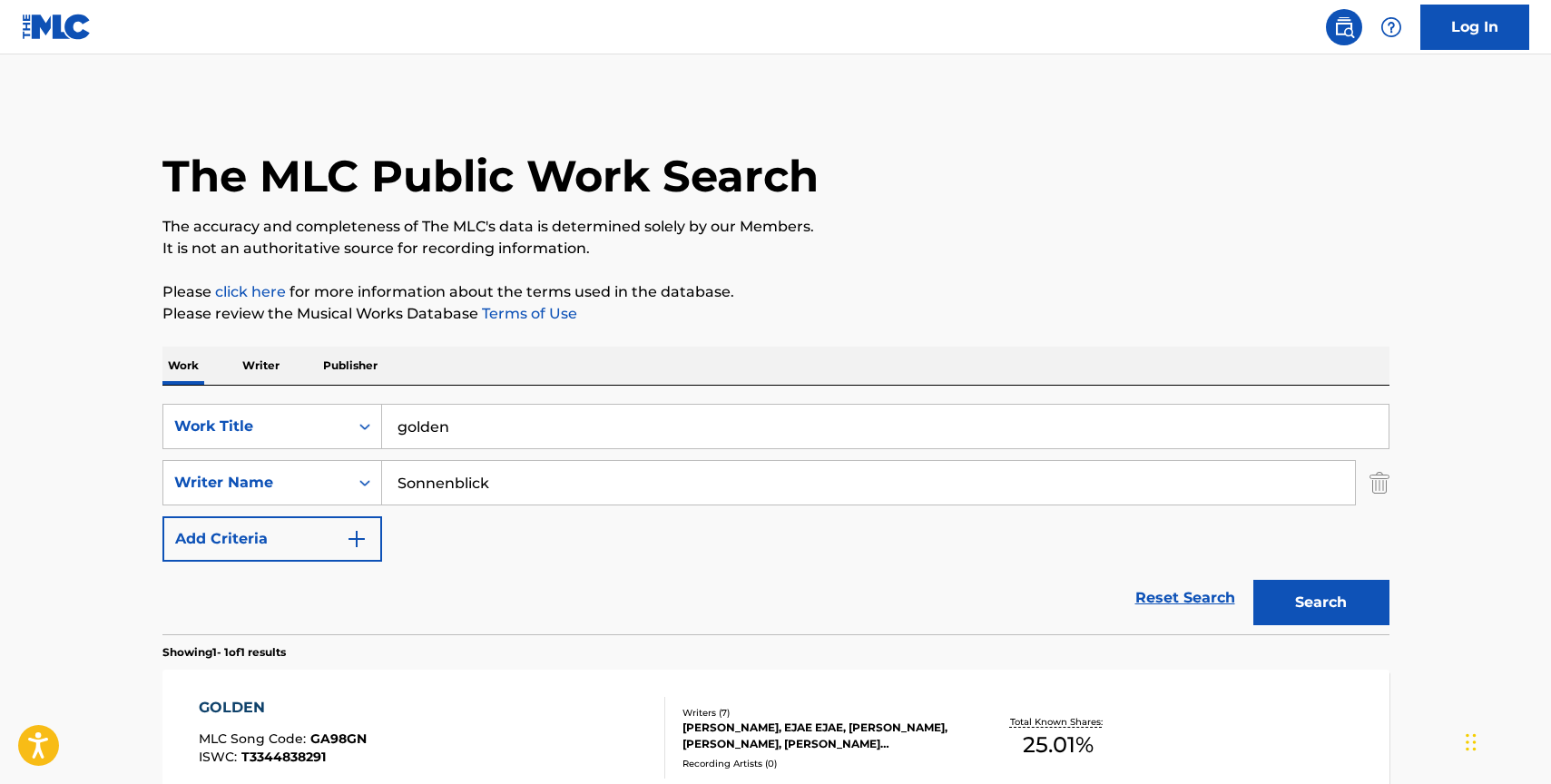
scroll to position [3, 0]
